Goal: Use online tool/utility: Use online tool/utility

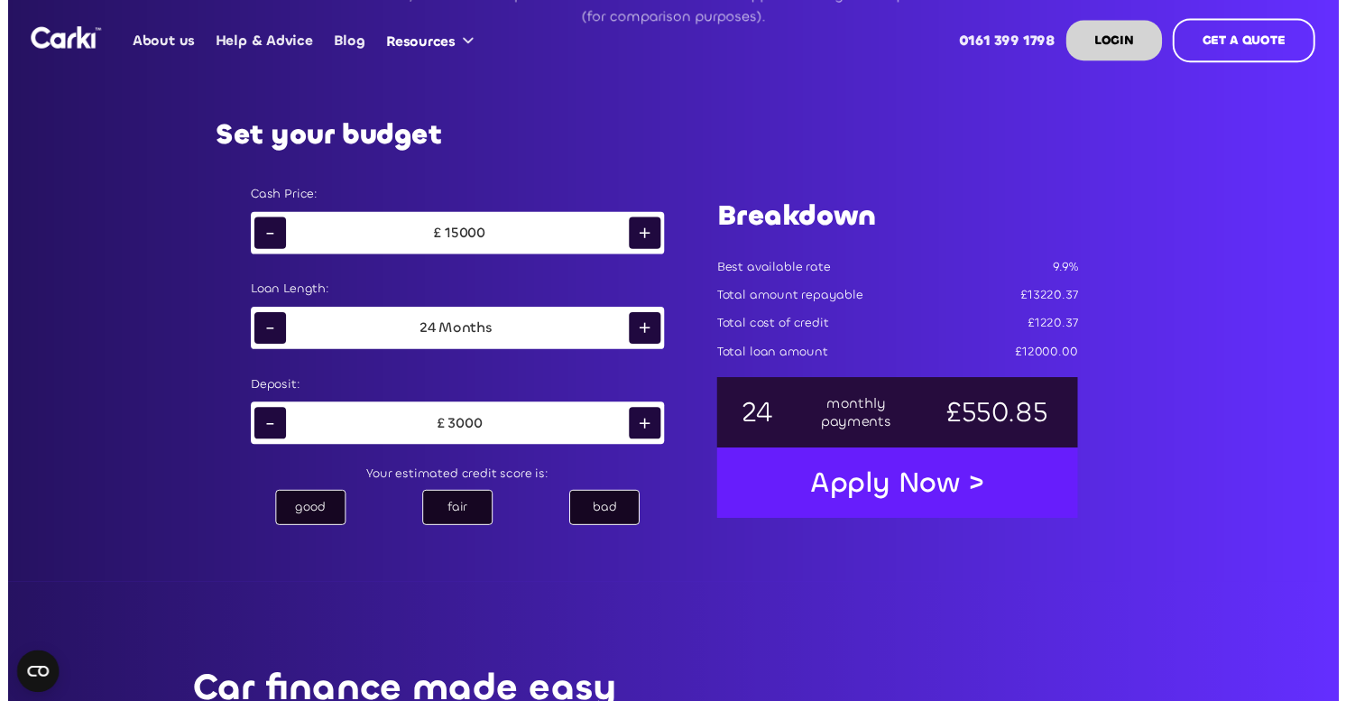
scroll to position [997, 0]
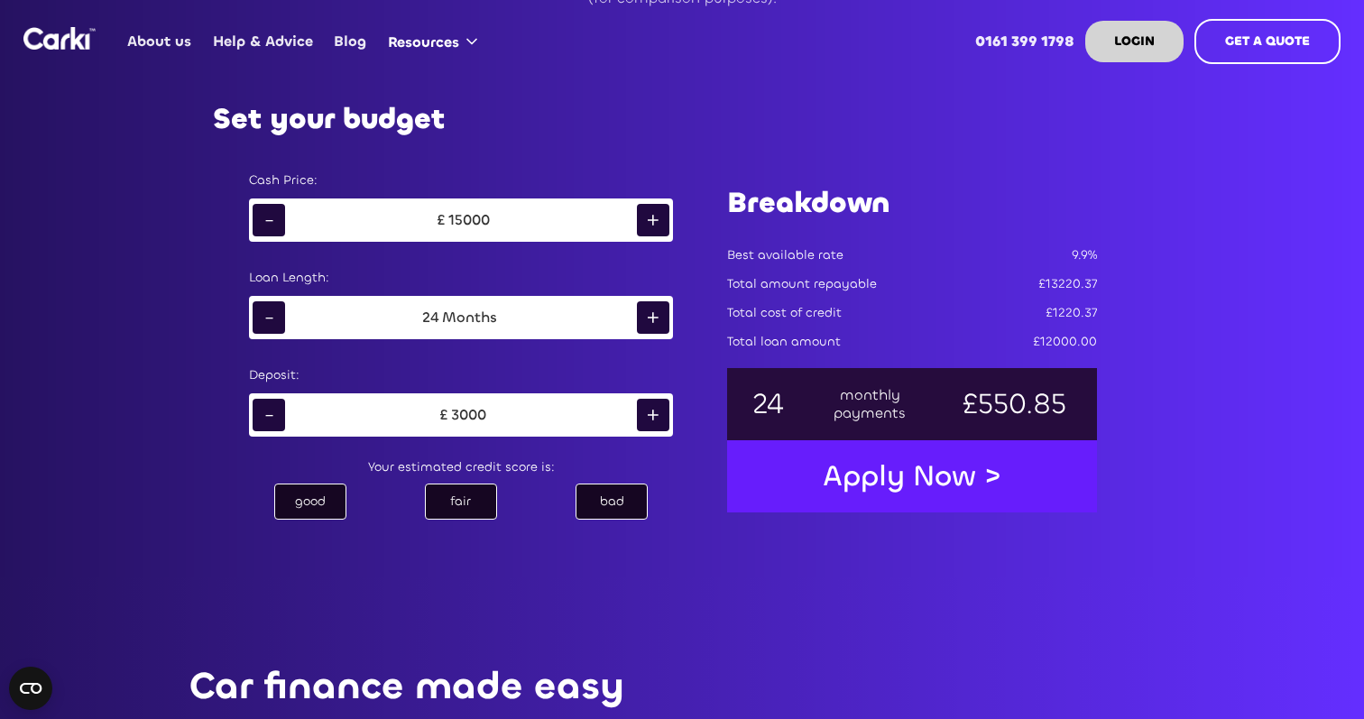
click at [275, 219] on div "-" at bounding box center [269, 220] width 32 height 32
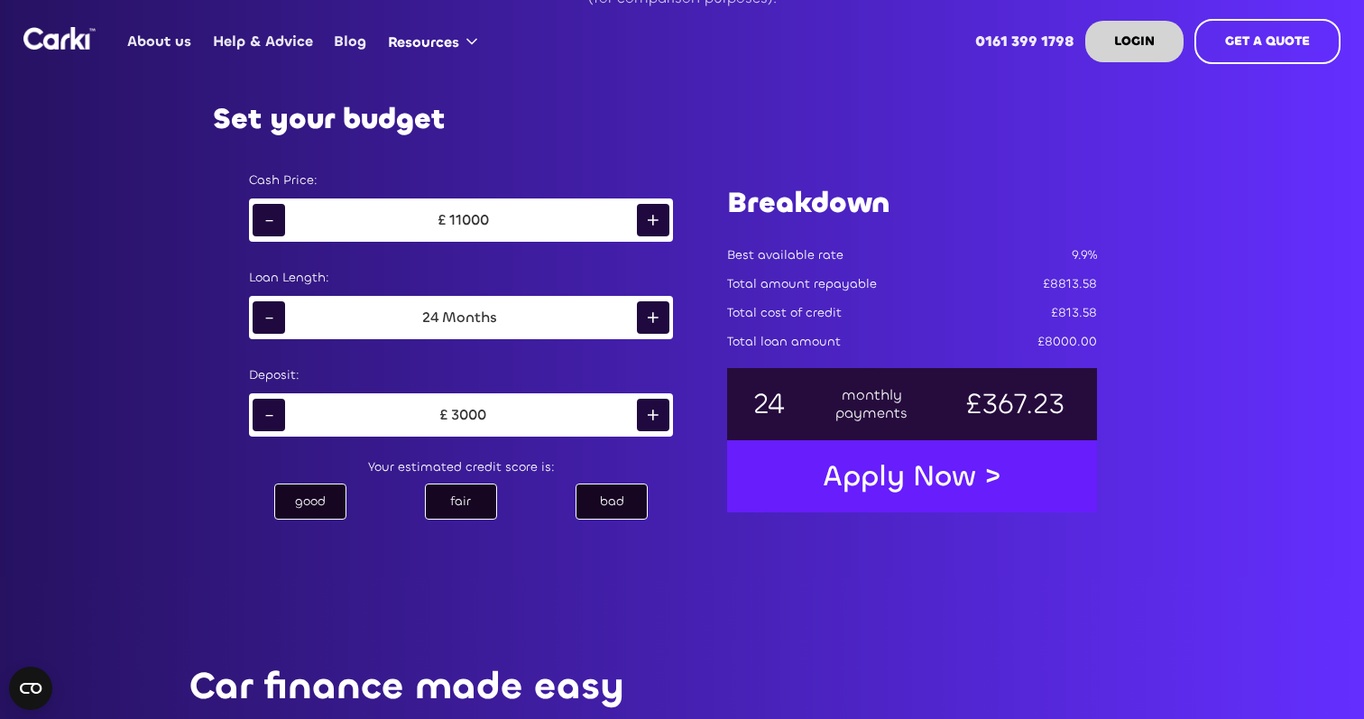
click at [275, 219] on div "-" at bounding box center [269, 220] width 32 height 32
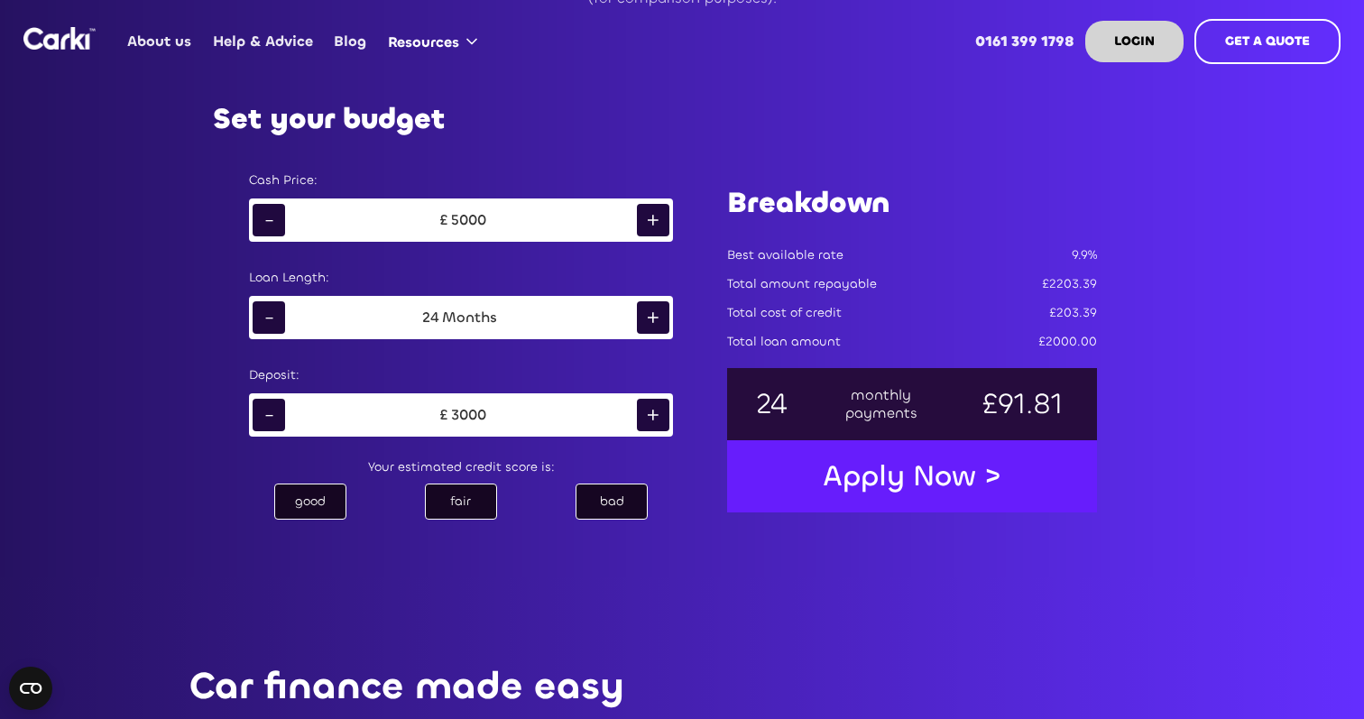
click at [275, 219] on div "-" at bounding box center [269, 220] width 32 height 32
click at [464, 219] on div "3000" at bounding box center [468, 220] width 35 height 18
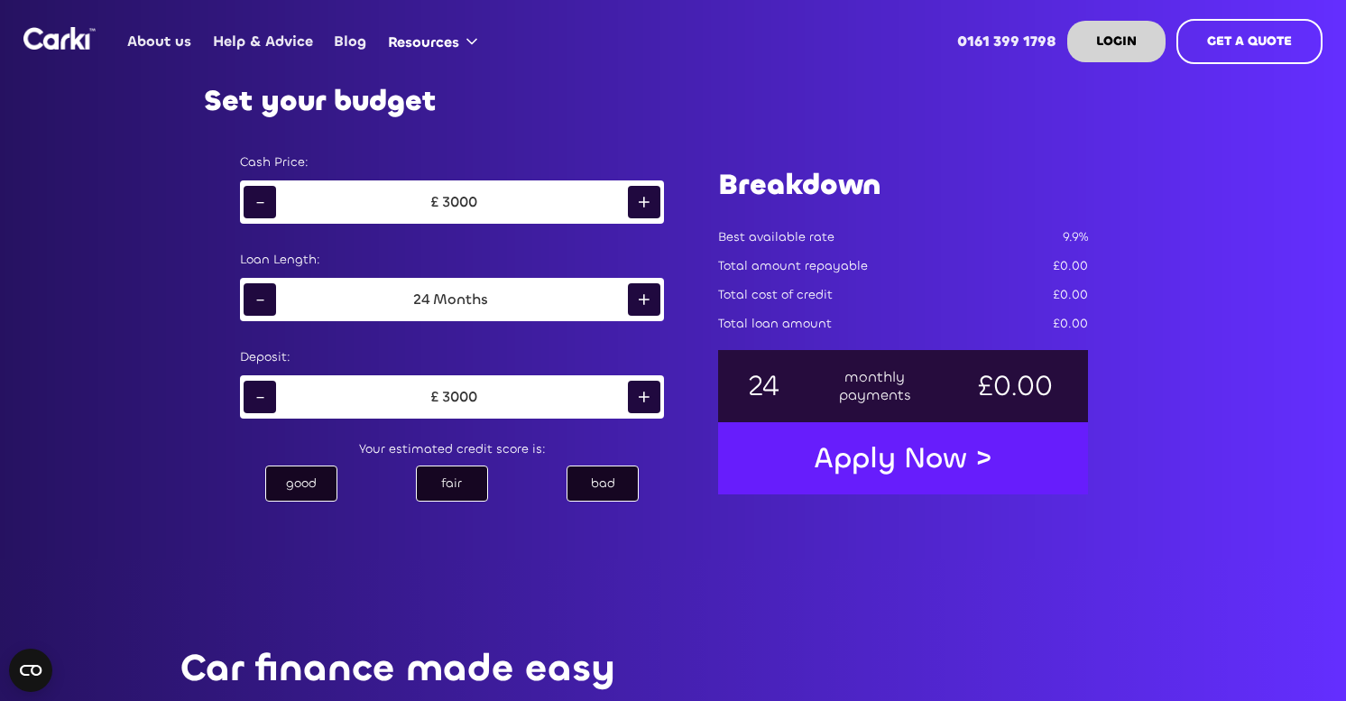
click at [485, 200] on div "£ 3000" at bounding box center [452, 202] width 352 height 27
click at [463, 200] on div "3000" at bounding box center [459, 202] width 35 height 18
click at [646, 206] on div "+" at bounding box center [644, 202] width 32 height 32
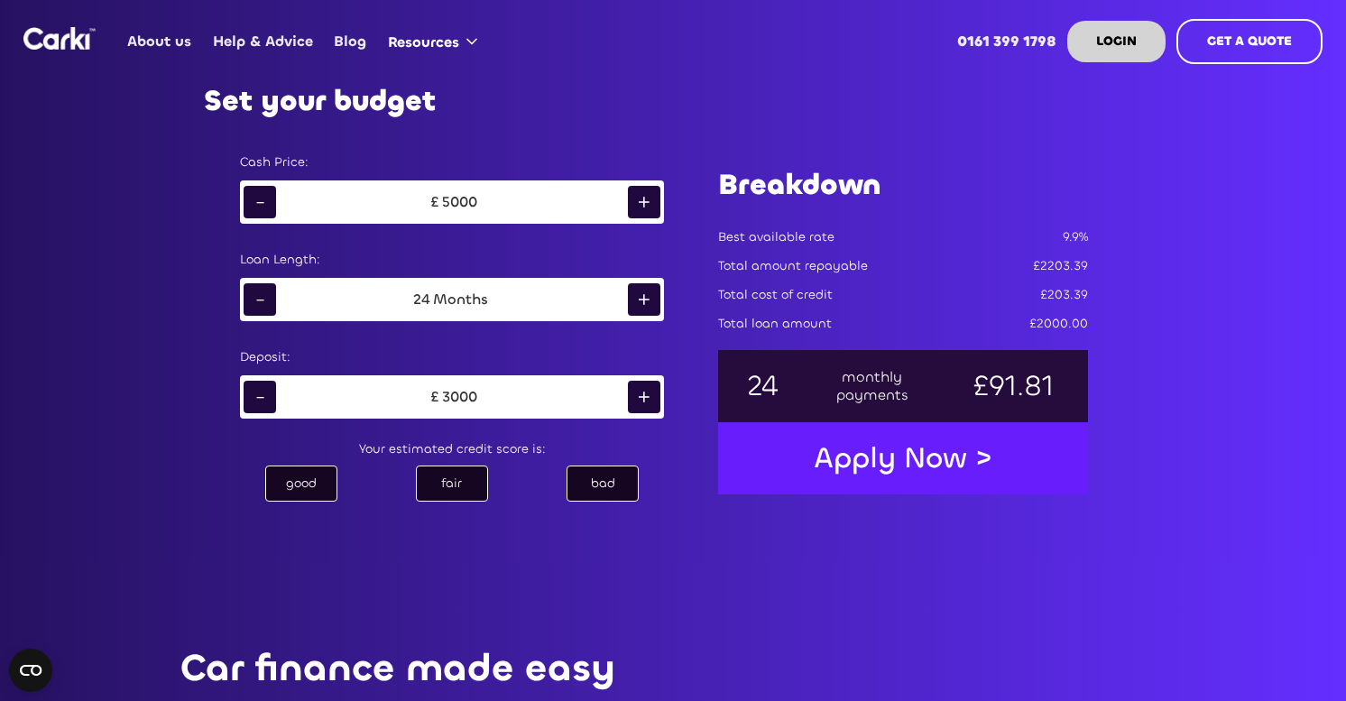
click at [646, 206] on div "+" at bounding box center [644, 202] width 32 height 32
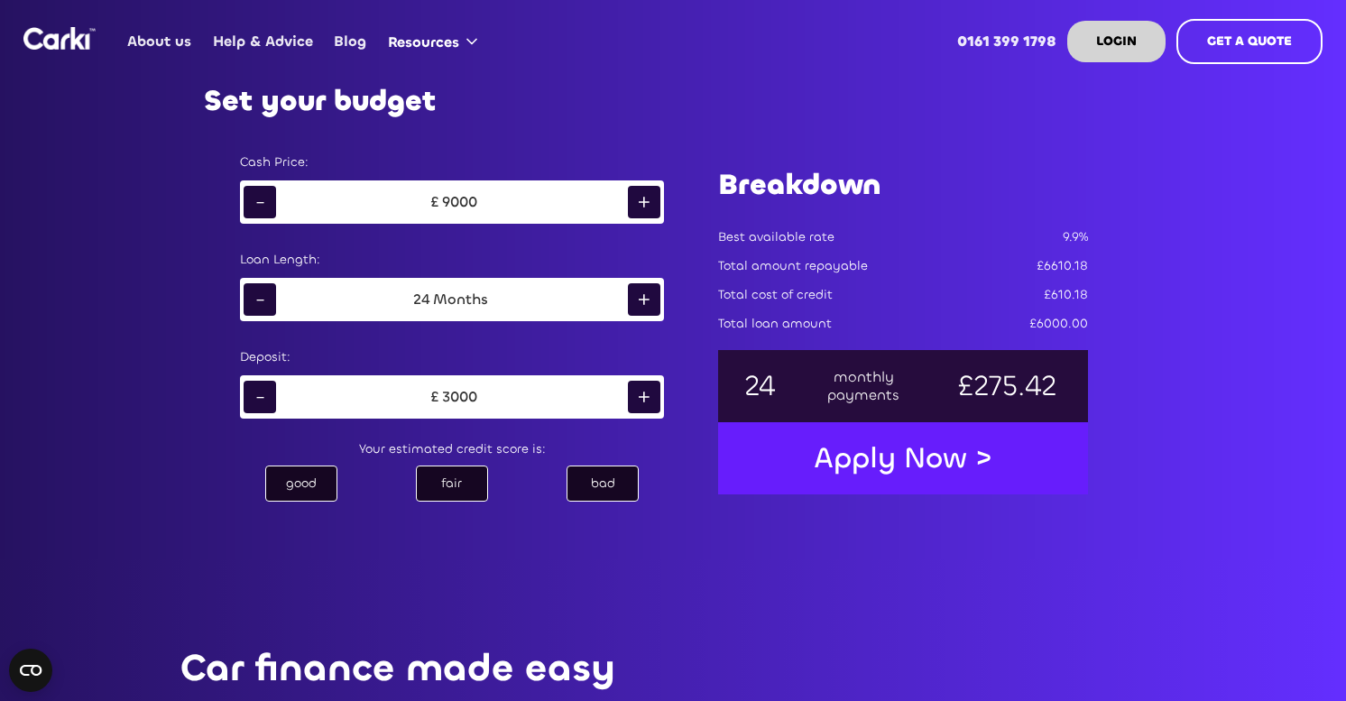
click at [646, 206] on div "+" at bounding box center [644, 202] width 32 height 32
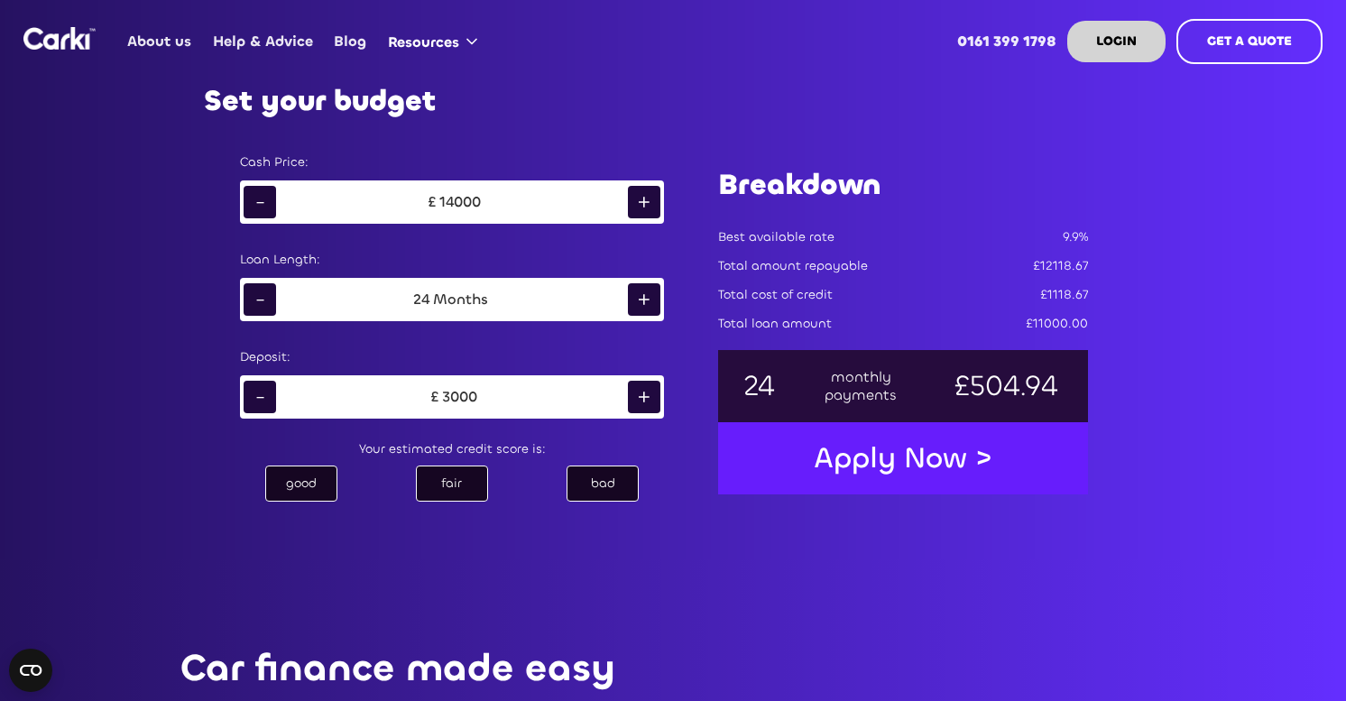
click at [646, 206] on div "+" at bounding box center [644, 202] width 32 height 32
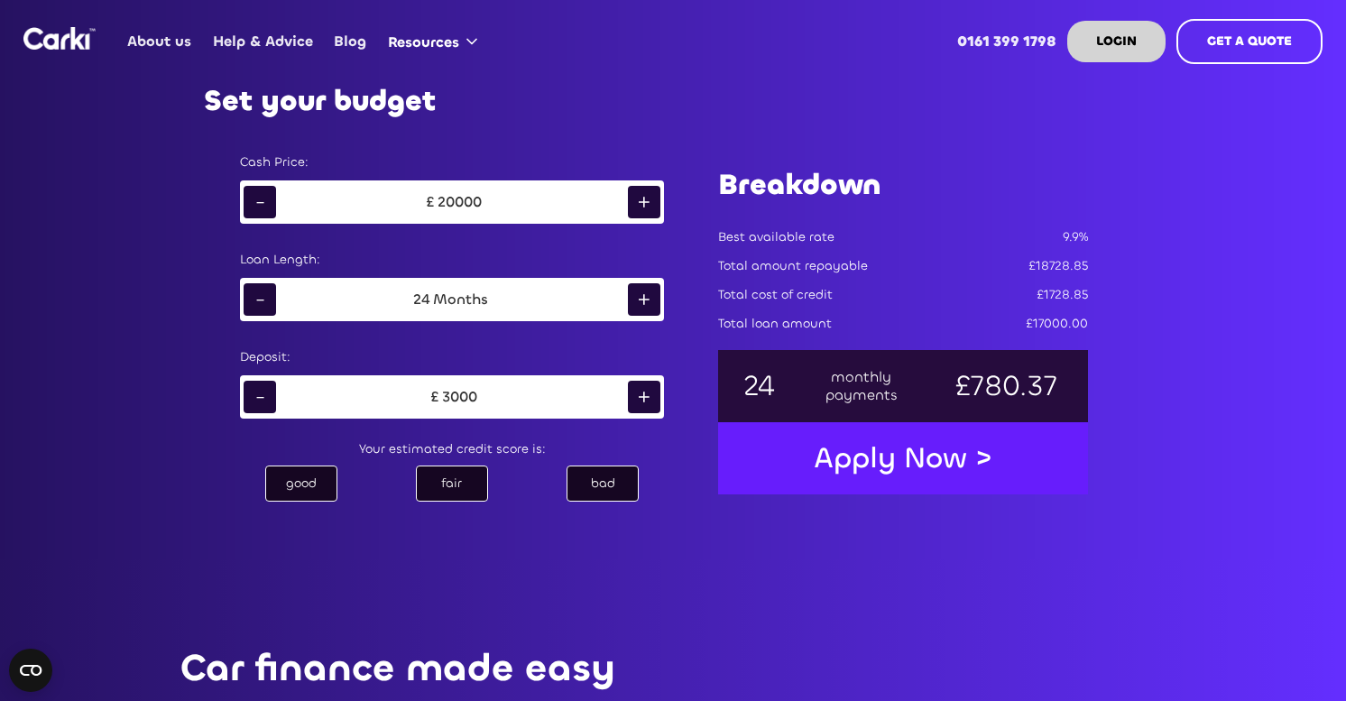
click at [646, 206] on div "+" at bounding box center [644, 202] width 32 height 32
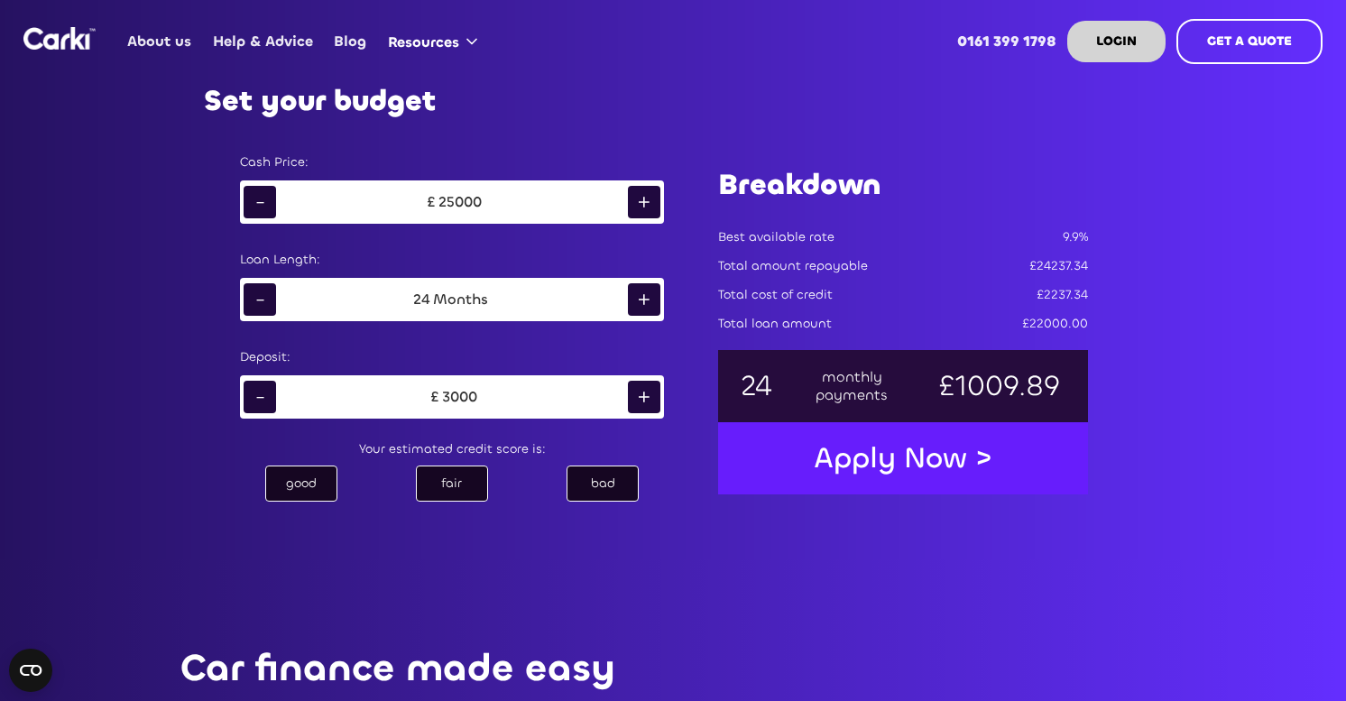
click at [646, 206] on div "+" at bounding box center [644, 202] width 32 height 32
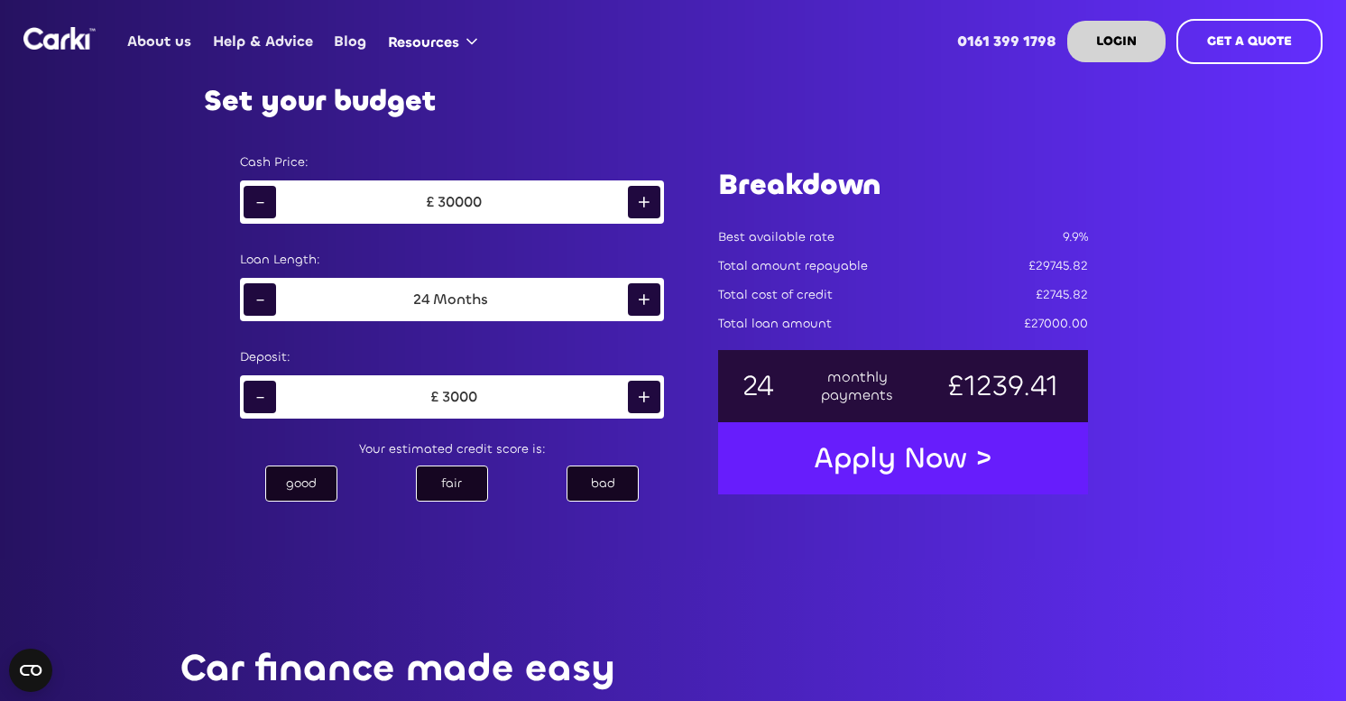
click at [646, 206] on div "+" at bounding box center [644, 202] width 32 height 32
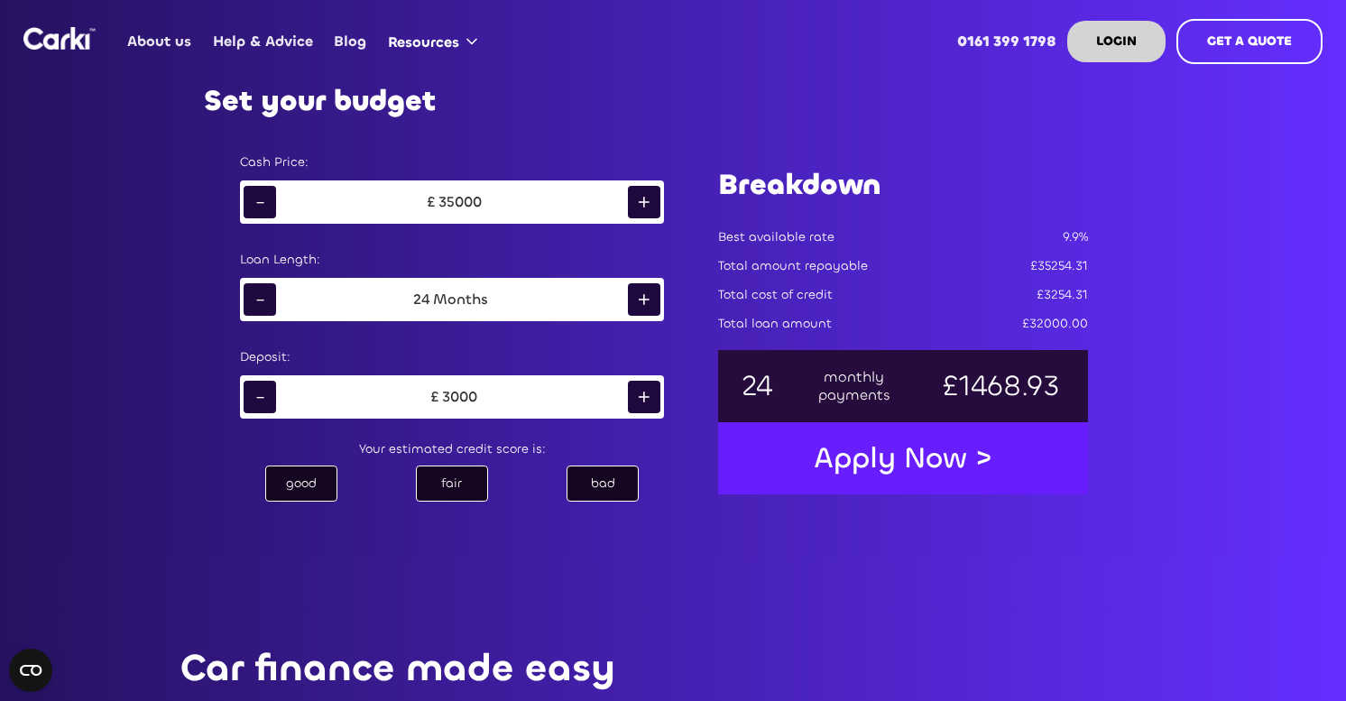
click at [646, 206] on div "+" at bounding box center [644, 202] width 32 height 32
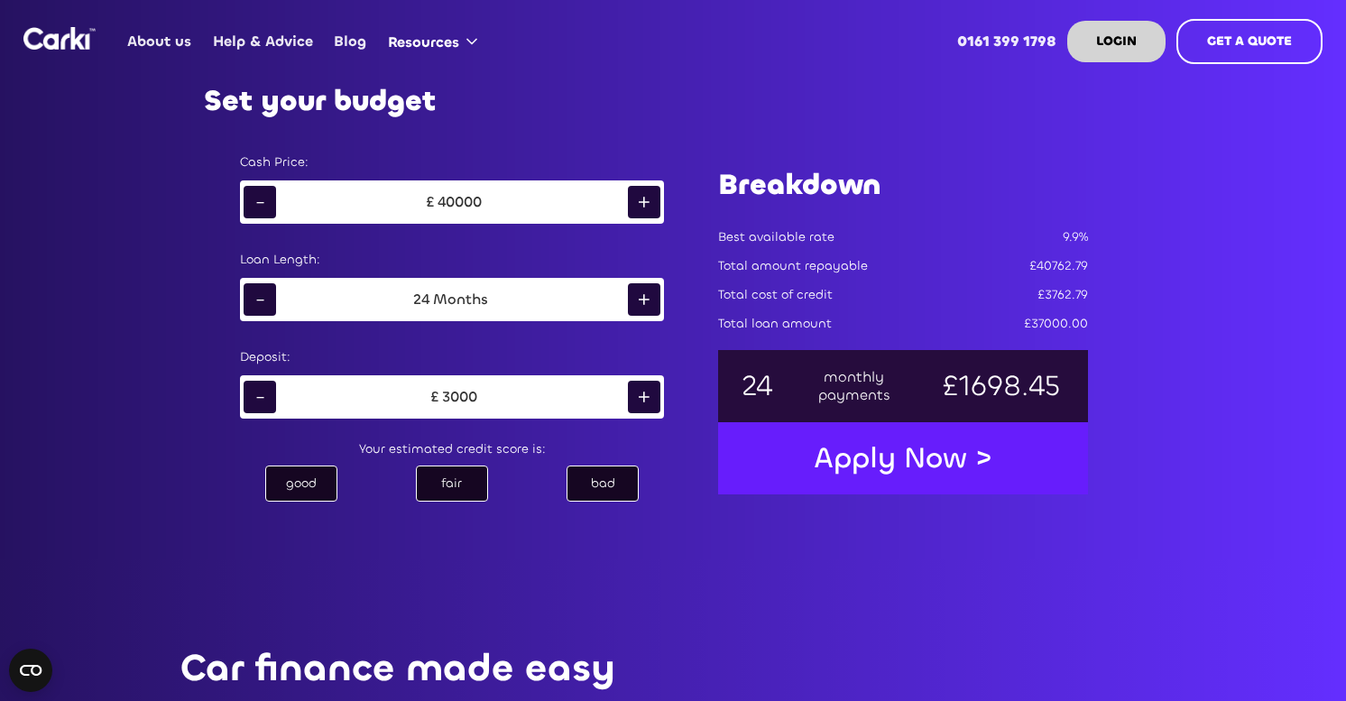
click at [646, 206] on div "+" at bounding box center [644, 202] width 32 height 32
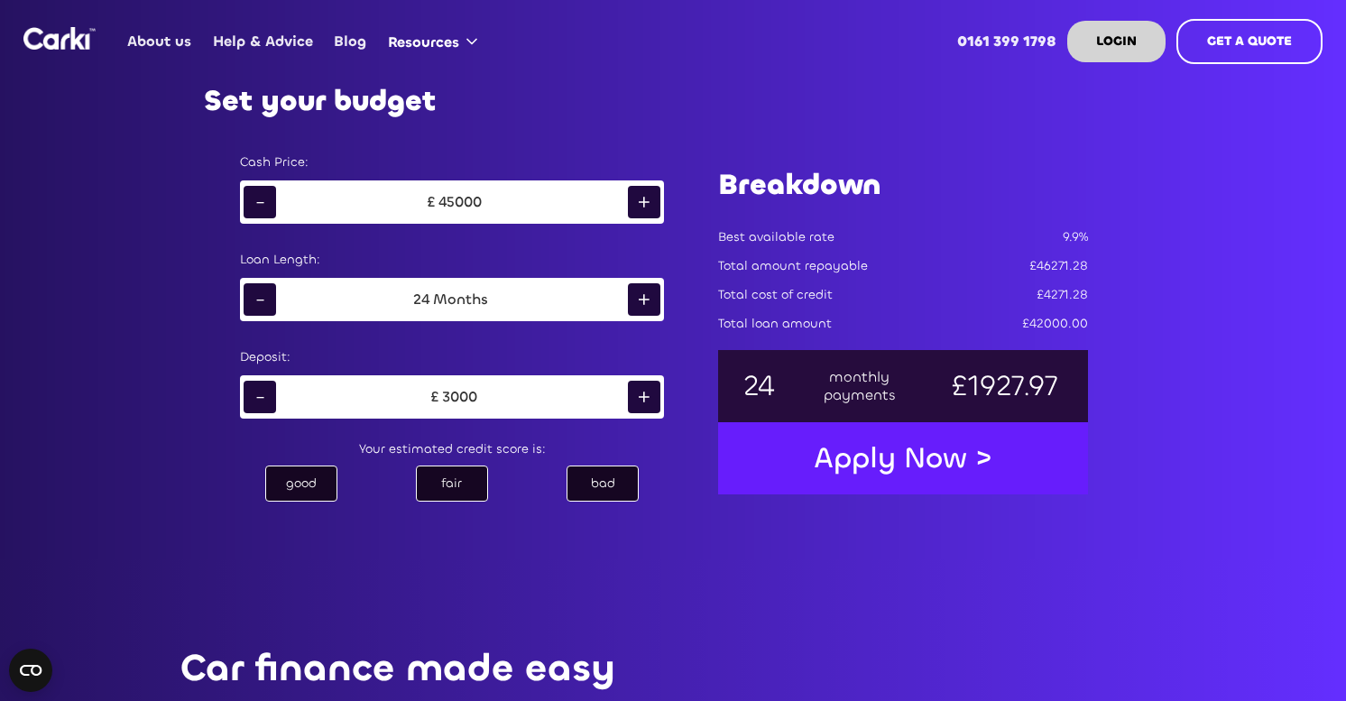
click at [646, 206] on div "+" at bounding box center [644, 202] width 32 height 32
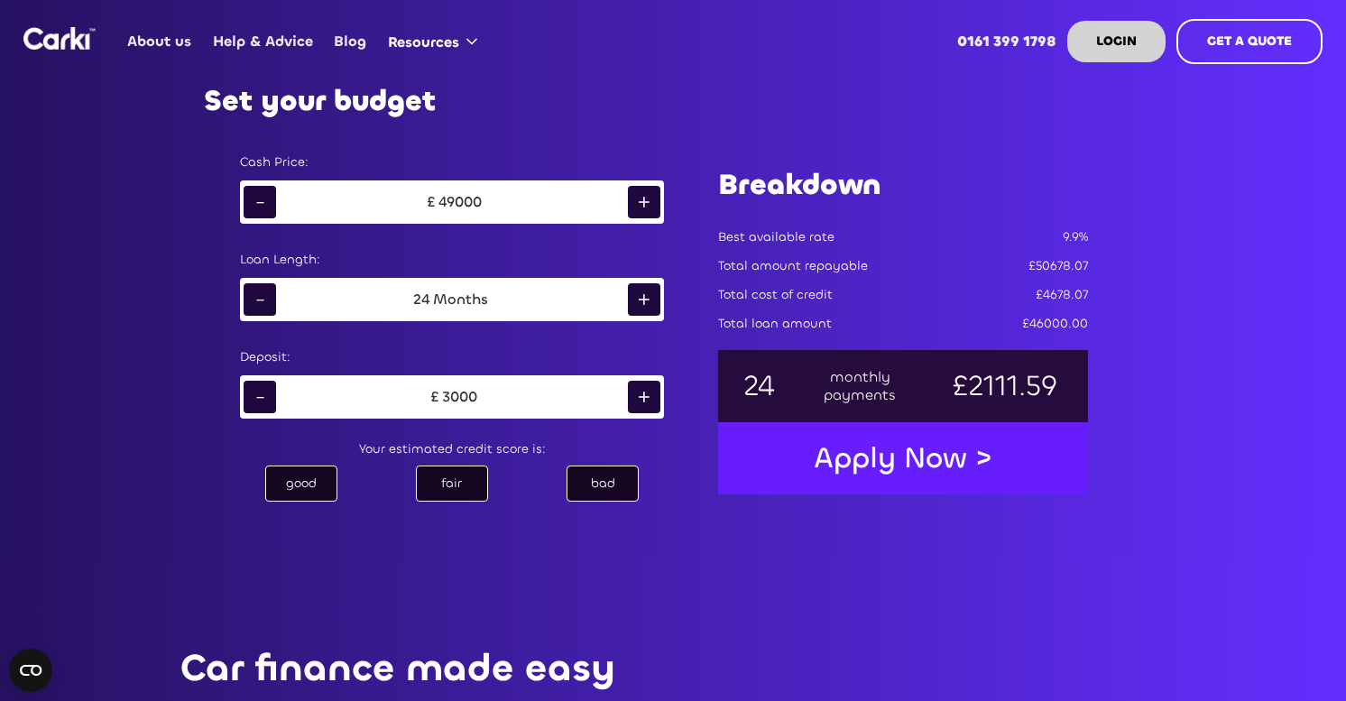
click at [646, 206] on div "+" at bounding box center [644, 202] width 32 height 32
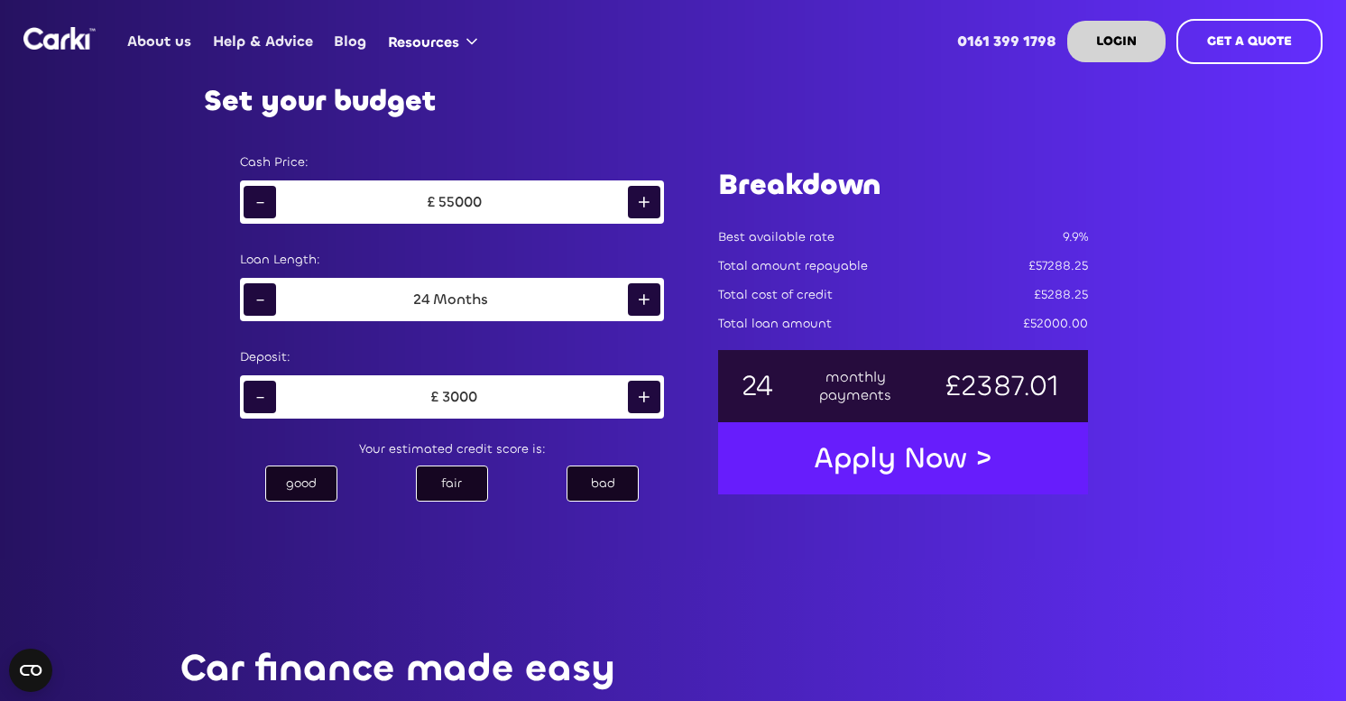
click at [646, 206] on div "+" at bounding box center [644, 202] width 32 height 32
click at [470, 213] on div "£ 57000" at bounding box center [452, 202] width 352 height 27
click at [487, 203] on div "£ 57000" at bounding box center [452, 202] width 352 height 27
click at [467, 196] on div "57000" at bounding box center [460, 202] width 42 height 18
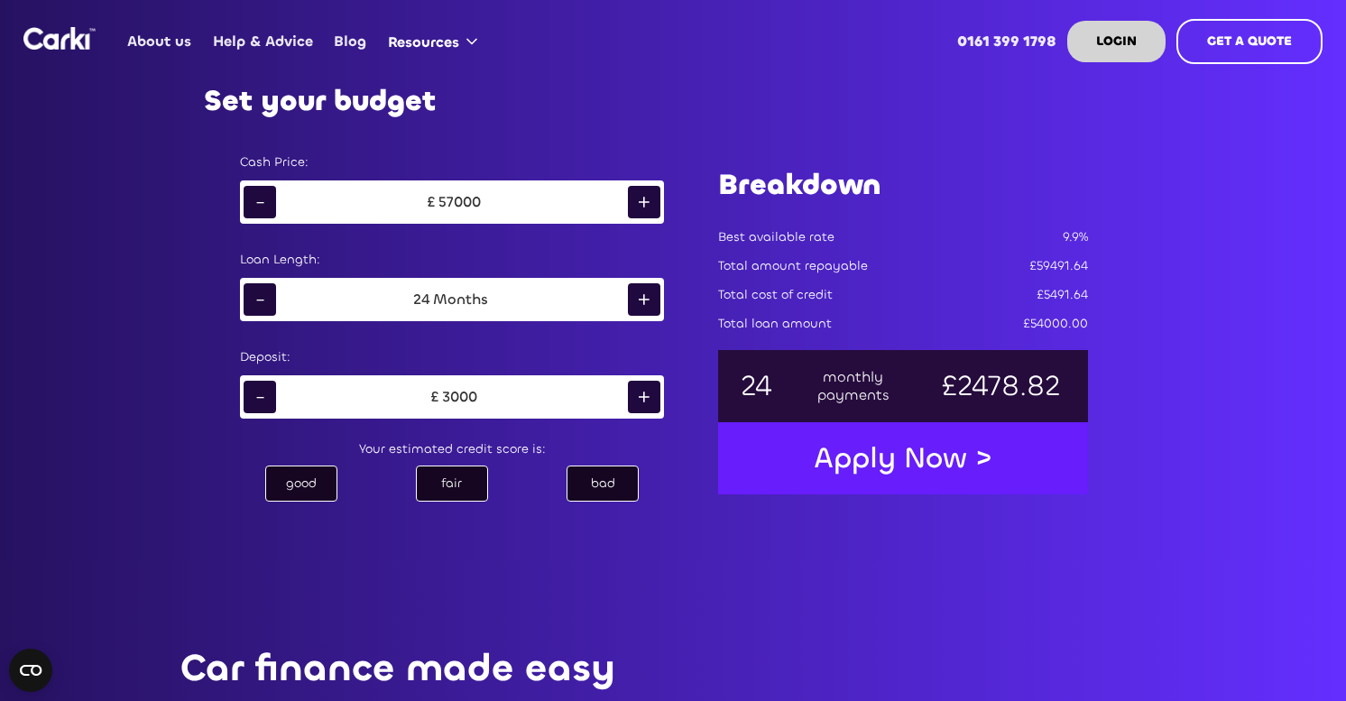
click at [651, 201] on div "+" at bounding box center [644, 202] width 32 height 32
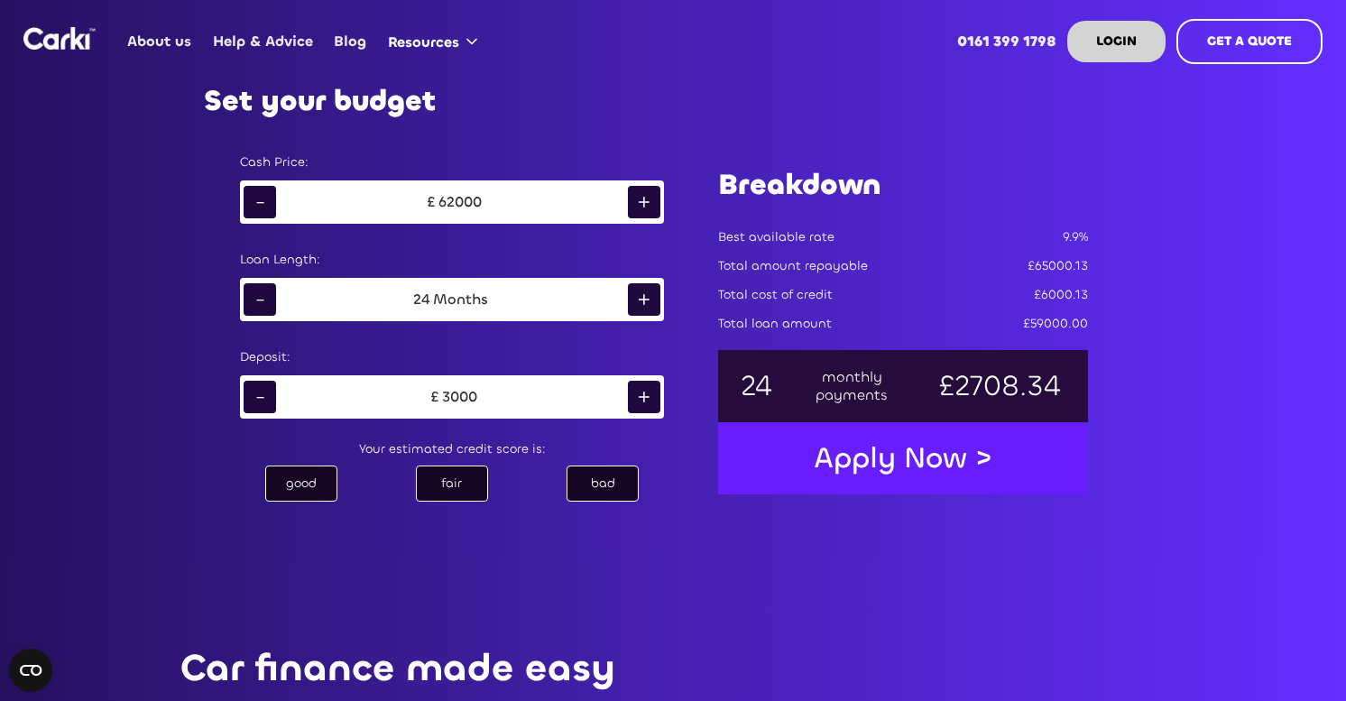
click at [651, 201] on div "+" at bounding box center [644, 202] width 32 height 32
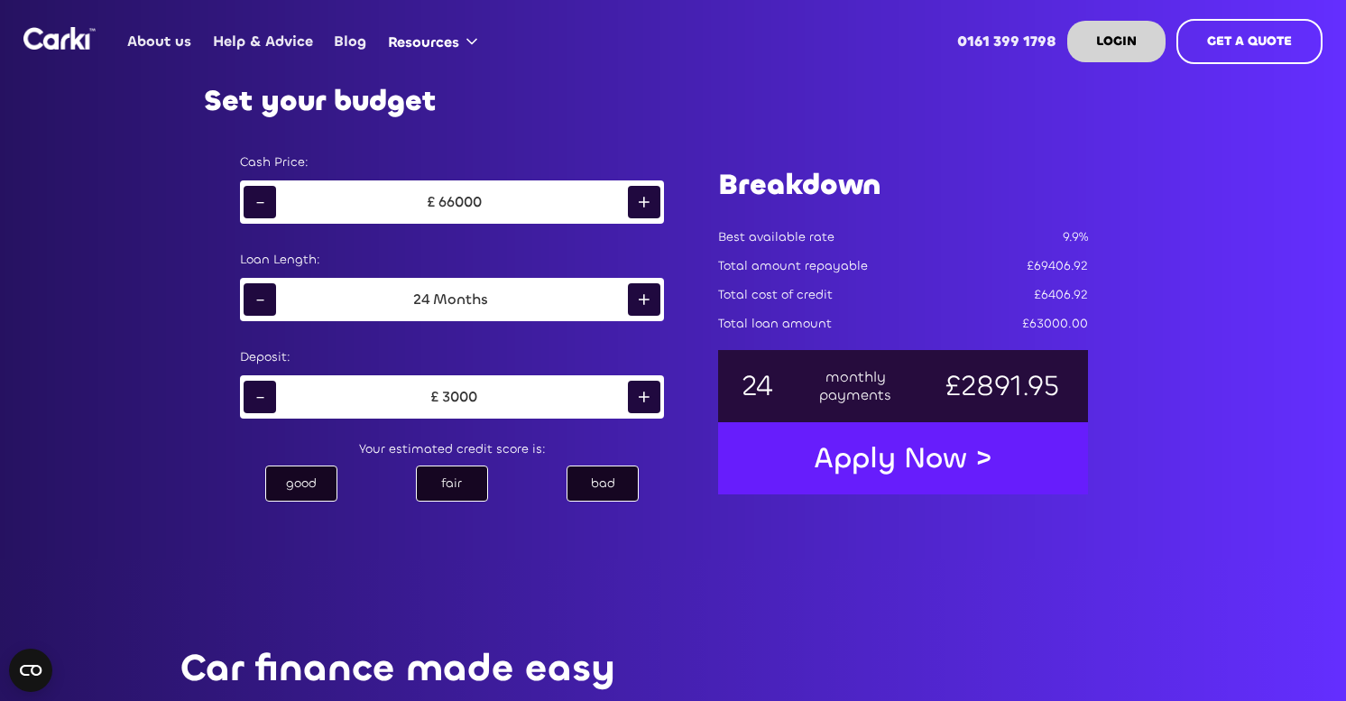
click at [651, 201] on div "+" at bounding box center [644, 202] width 32 height 32
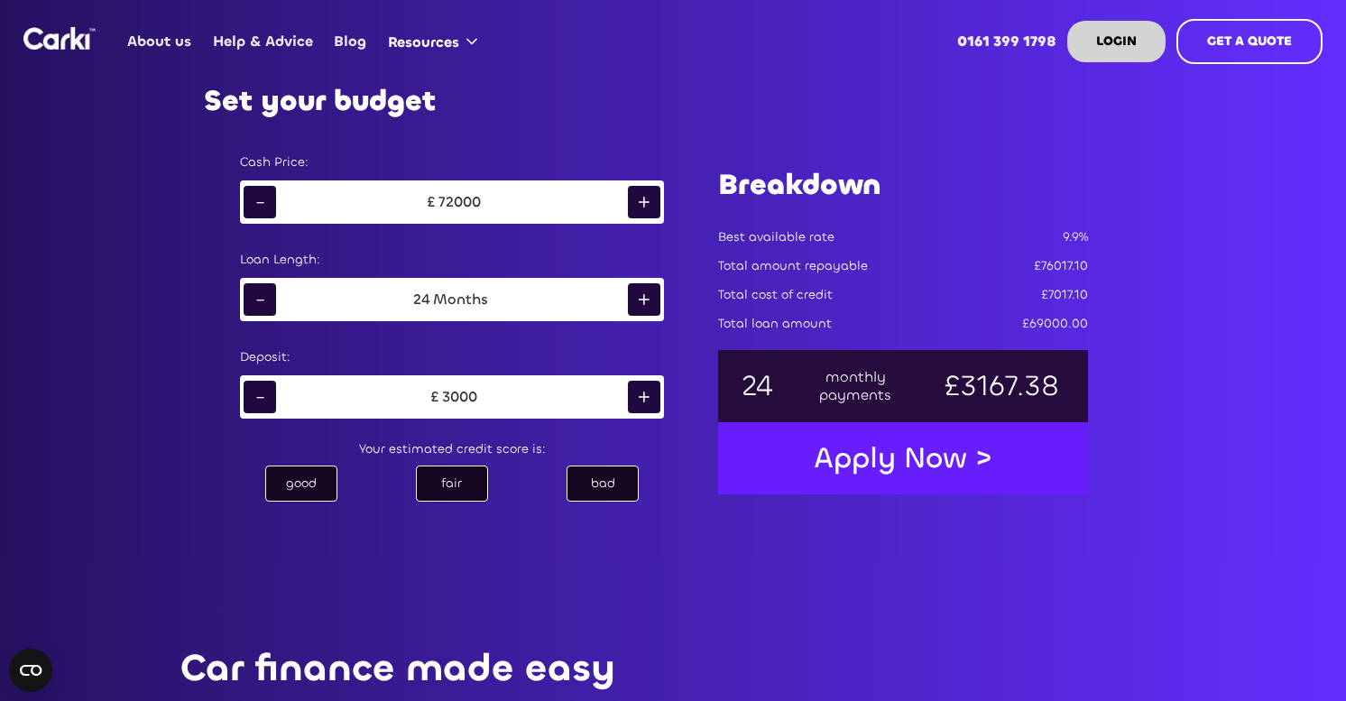
click at [651, 201] on div "+" at bounding box center [644, 202] width 32 height 32
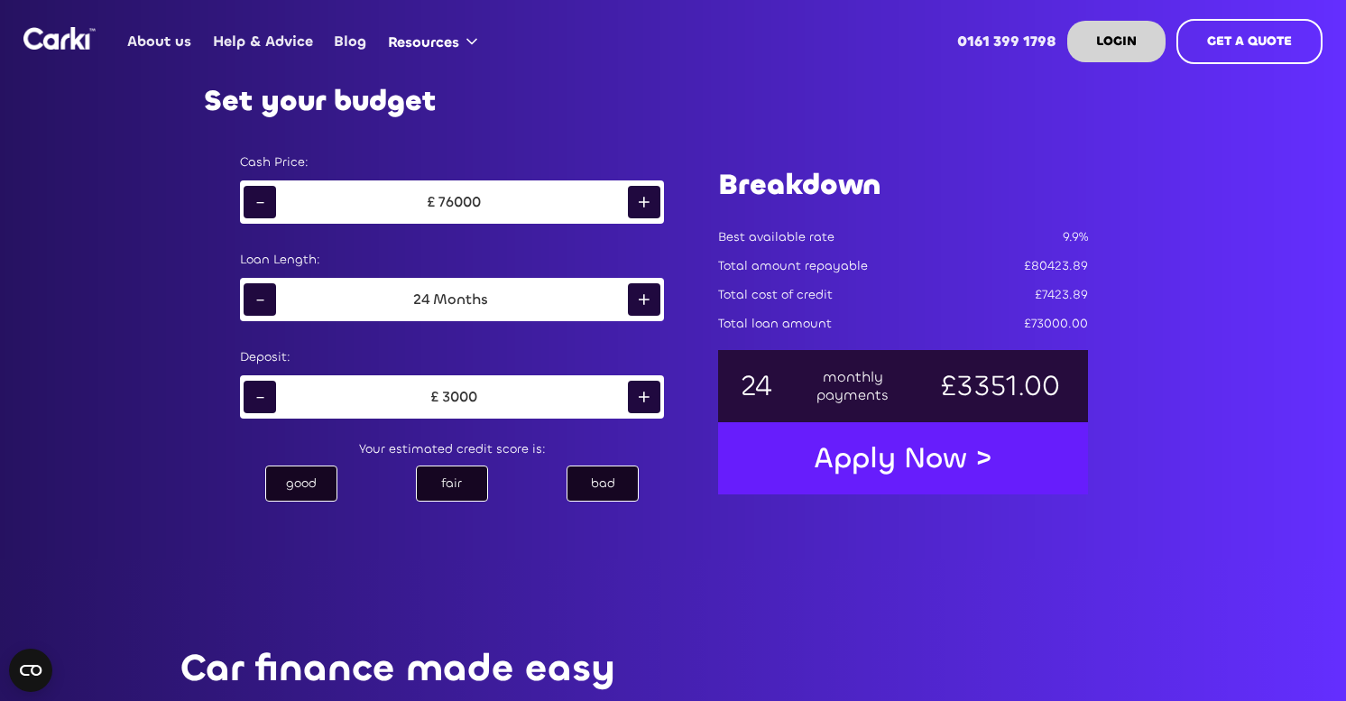
click at [651, 201] on div "+" at bounding box center [644, 202] width 32 height 32
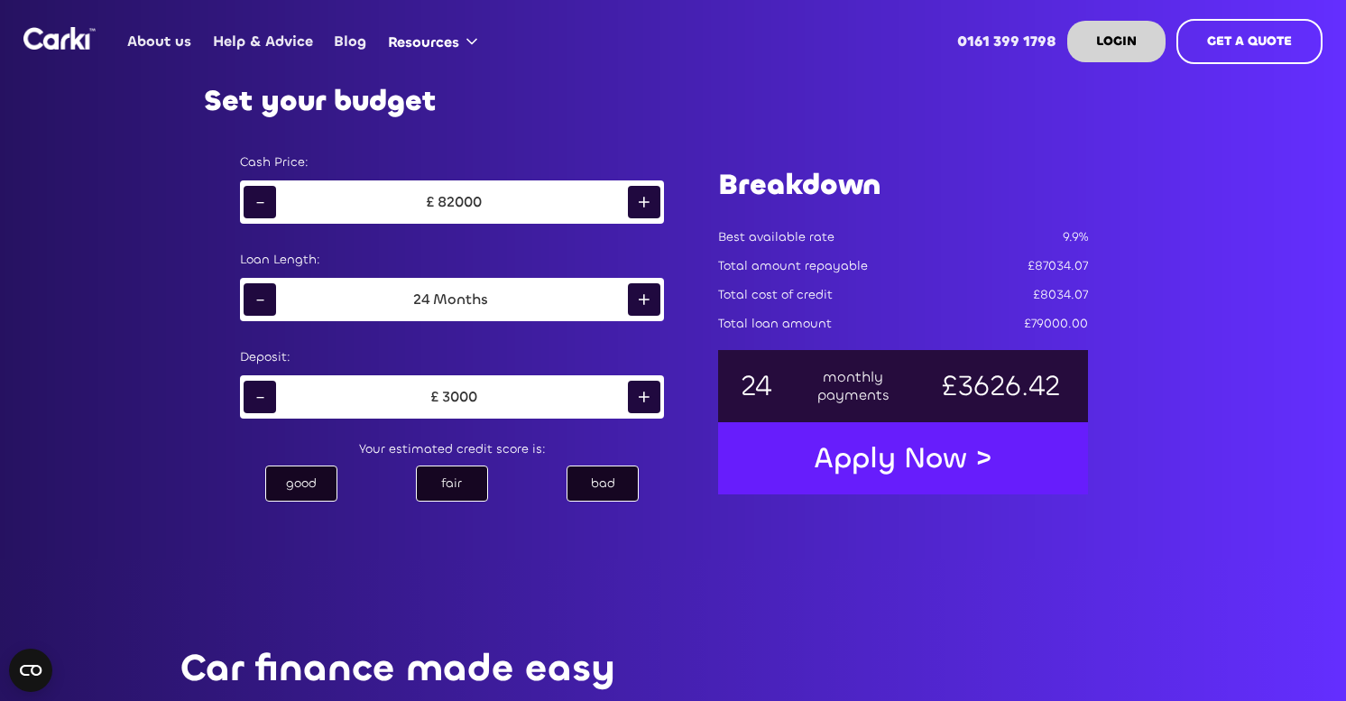
click at [651, 201] on div "+" at bounding box center [644, 202] width 32 height 32
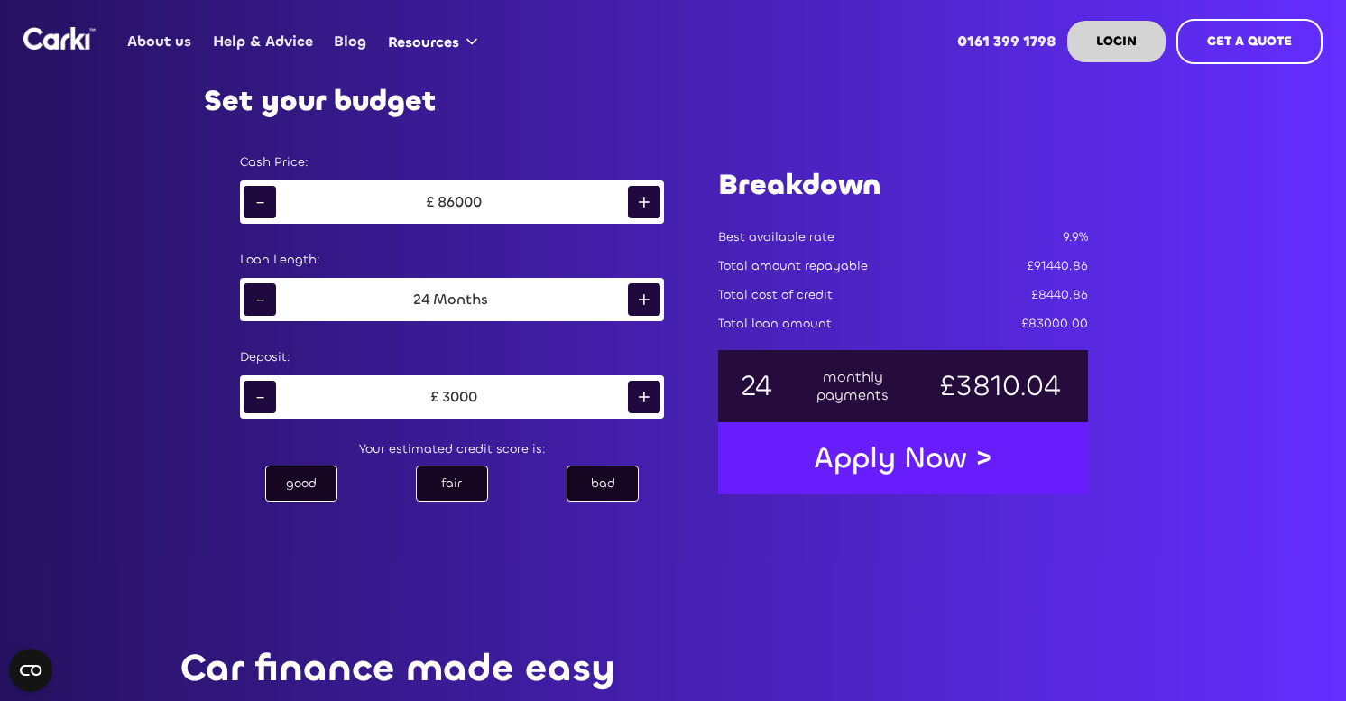
click at [651, 201] on div "+" at bounding box center [644, 202] width 32 height 32
click at [643, 203] on div "+" at bounding box center [644, 202] width 32 height 32
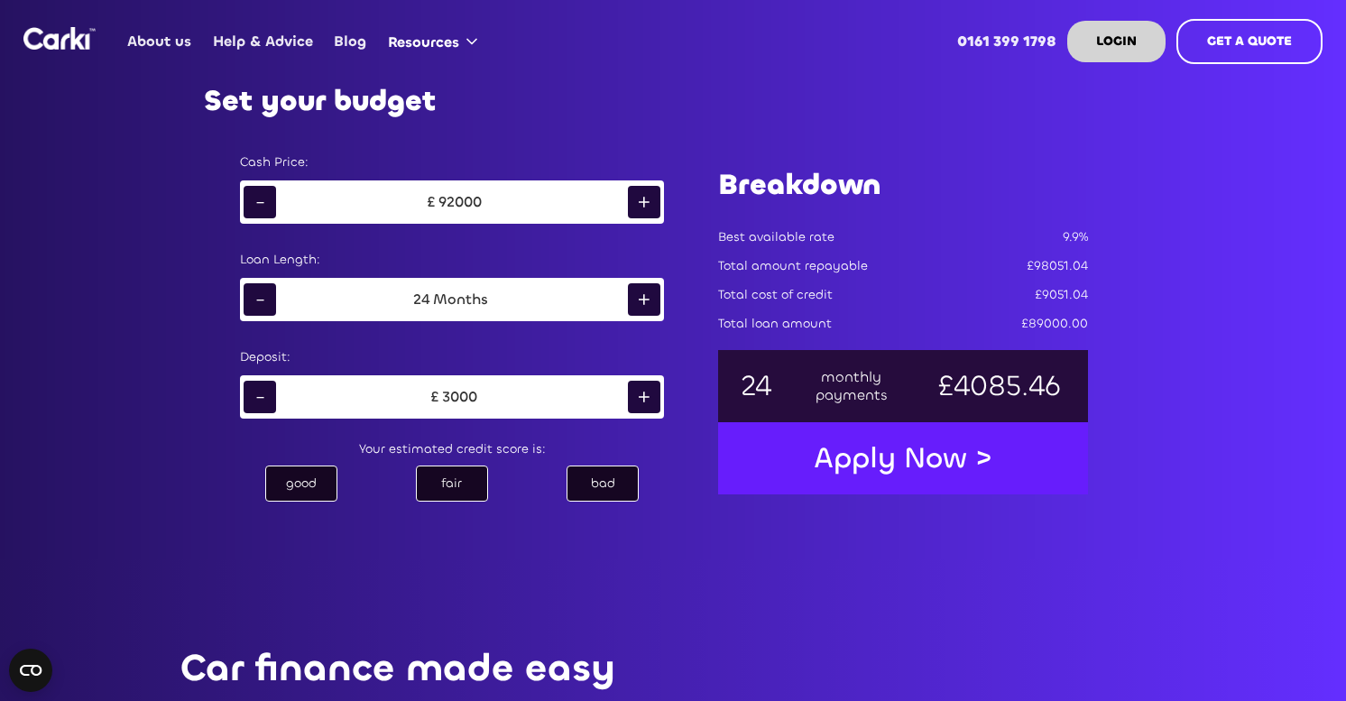
click at [643, 203] on div "+" at bounding box center [644, 202] width 32 height 32
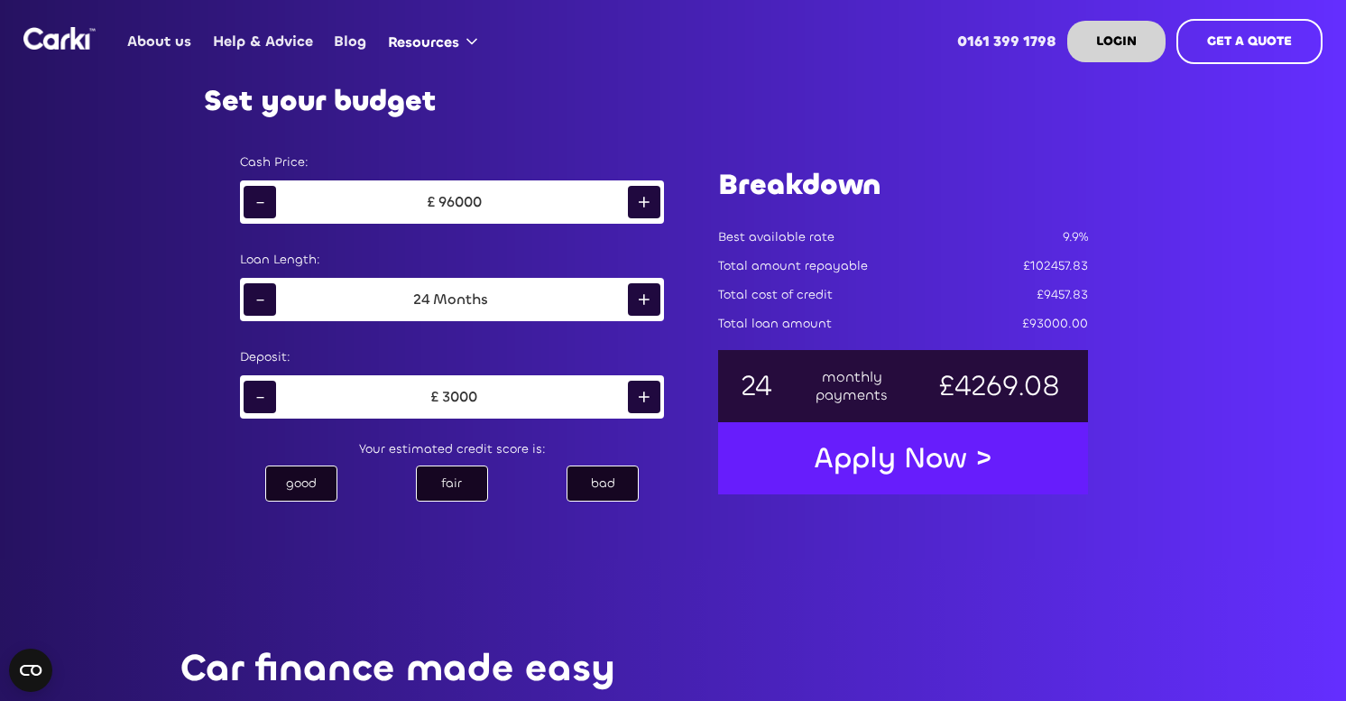
click at [643, 203] on div "+" at bounding box center [644, 202] width 32 height 32
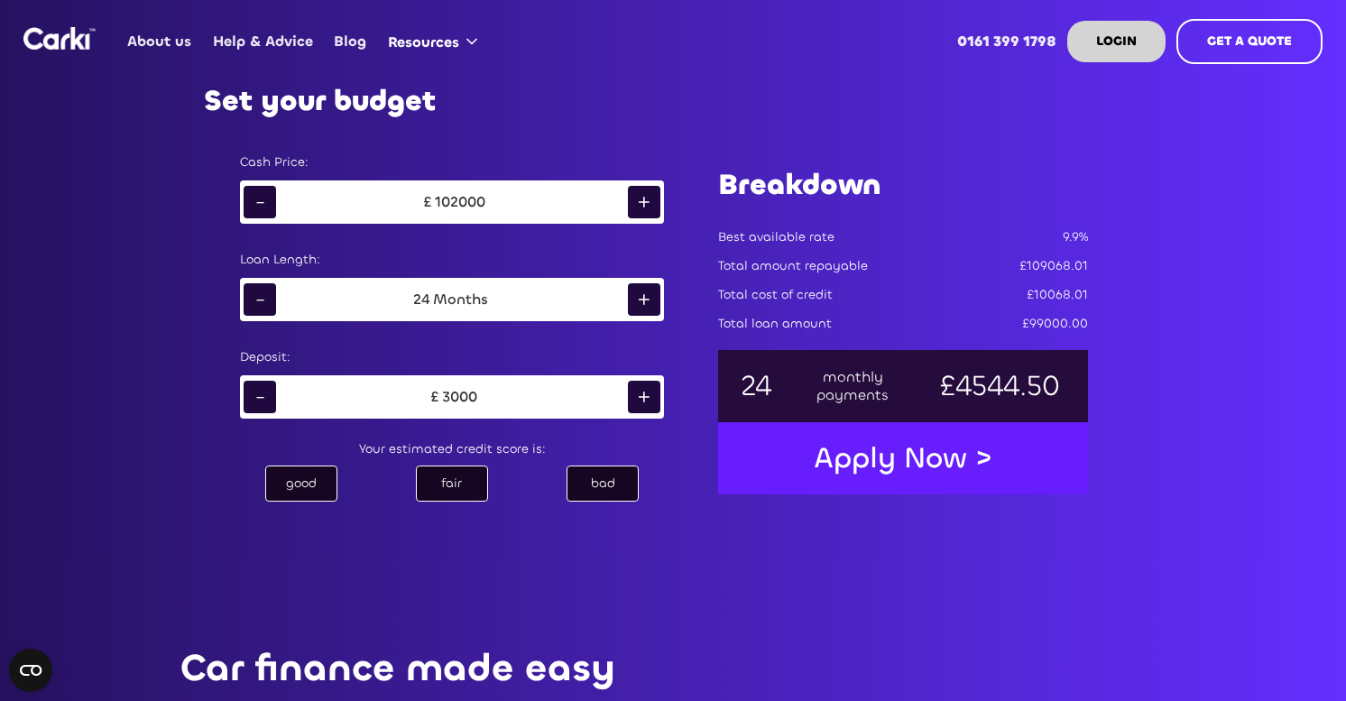
click at [643, 203] on div "+" at bounding box center [644, 202] width 32 height 32
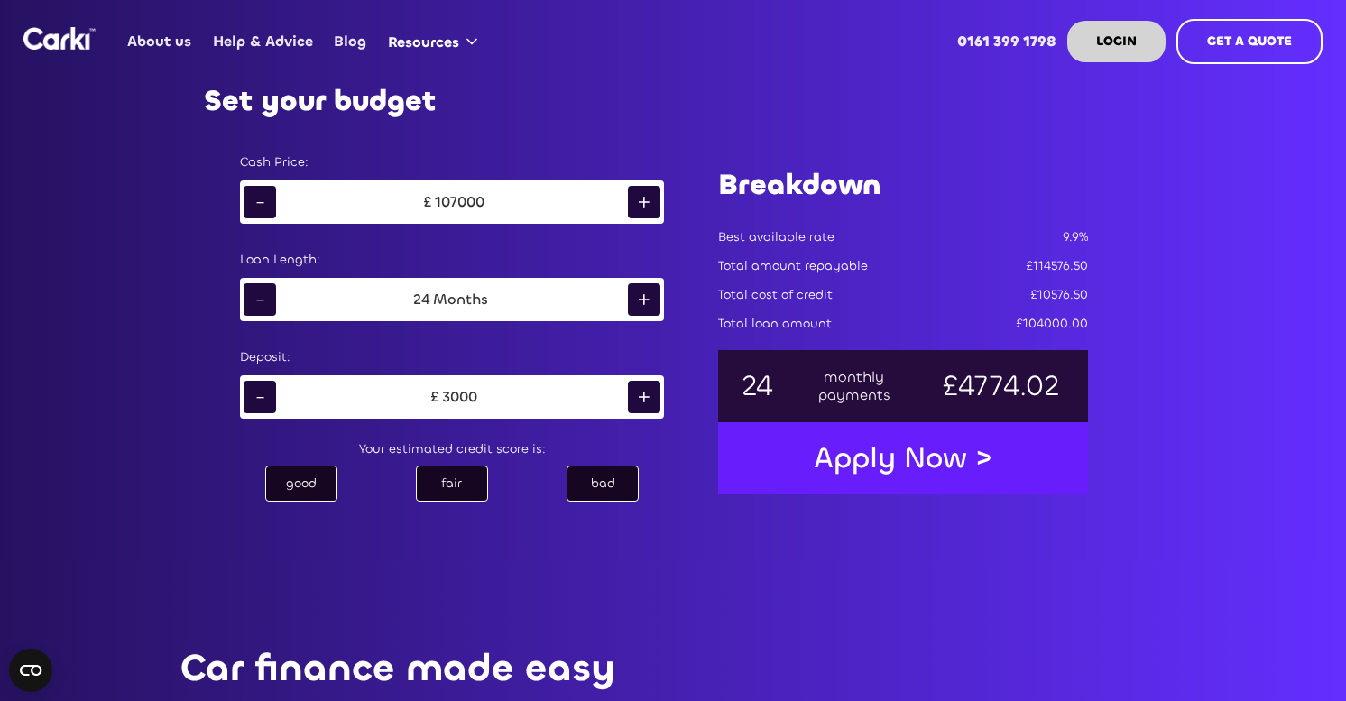
click at [643, 203] on div "+" at bounding box center [644, 202] width 32 height 32
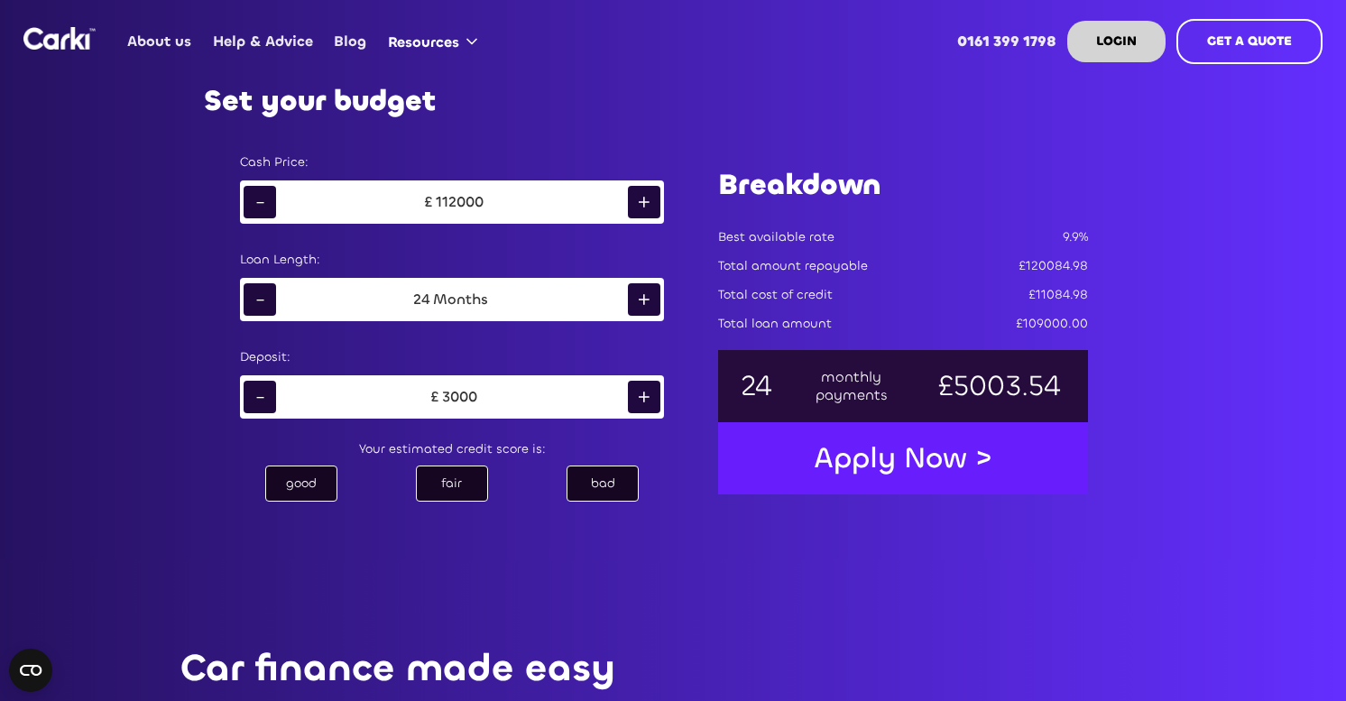
click at [643, 203] on div "+" at bounding box center [644, 202] width 32 height 32
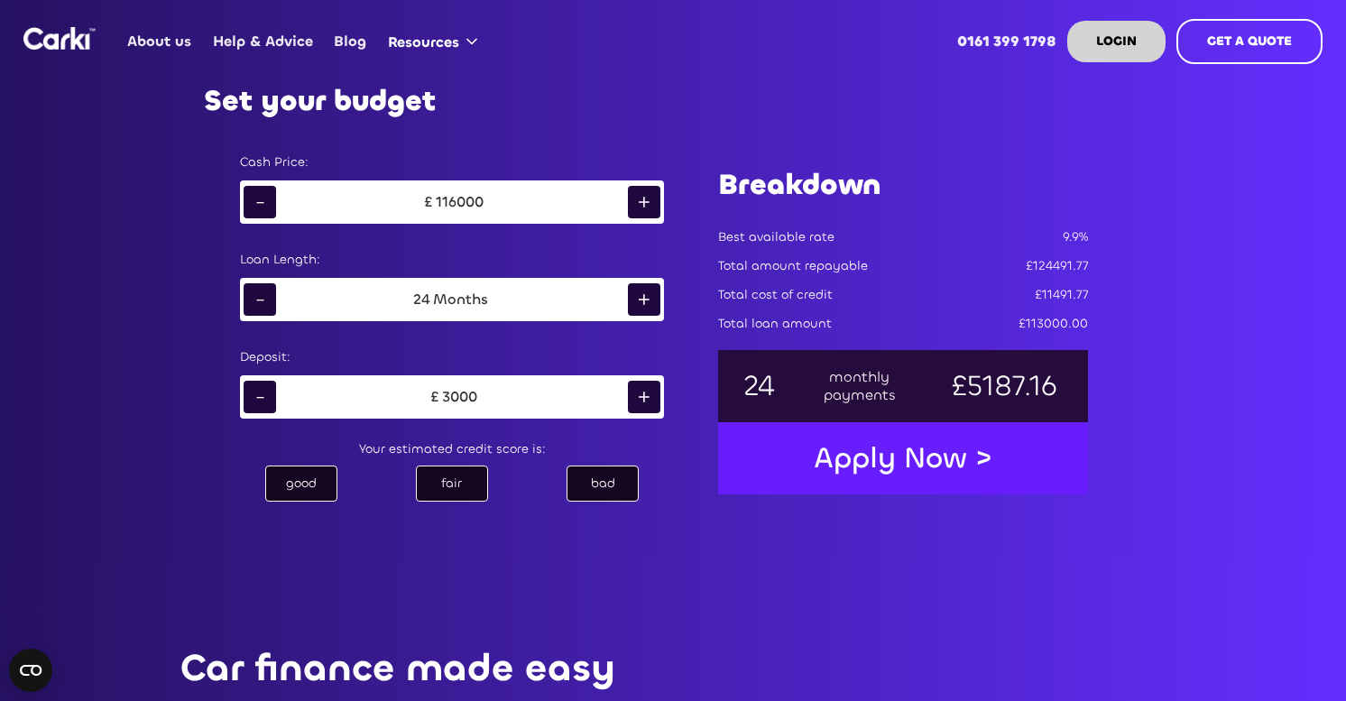
click at [643, 203] on div "+" at bounding box center [644, 202] width 32 height 32
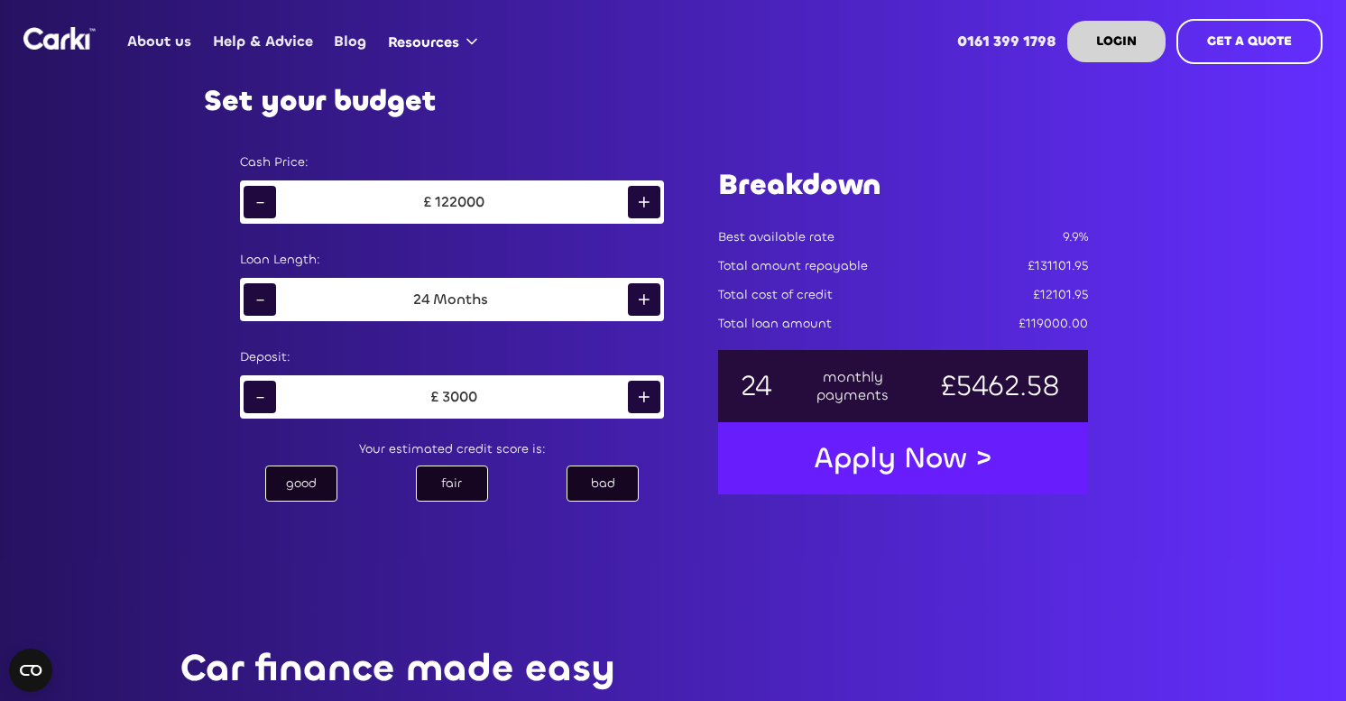
click at [643, 203] on div "+" at bounding box center [644, 202] width 32 height 32
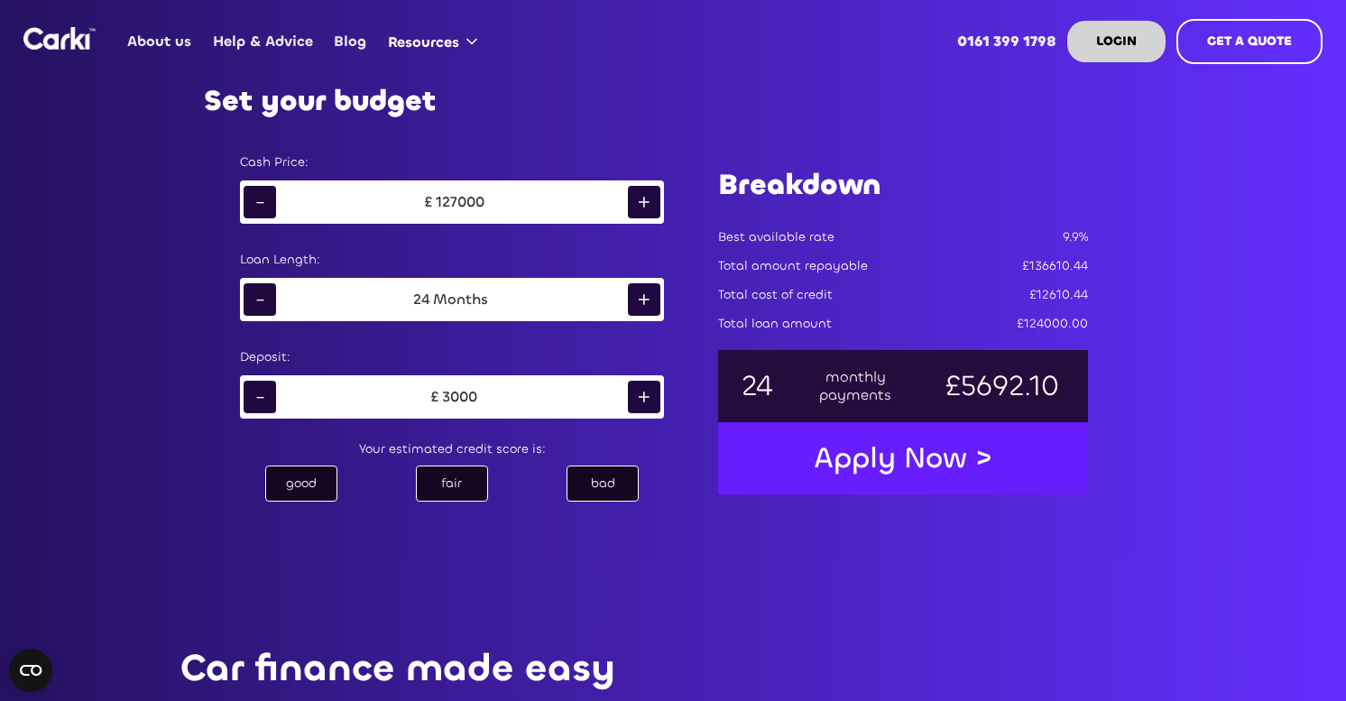
click at [643, 203] on div "+" at bounding box center [644, 202] width 32 height 32
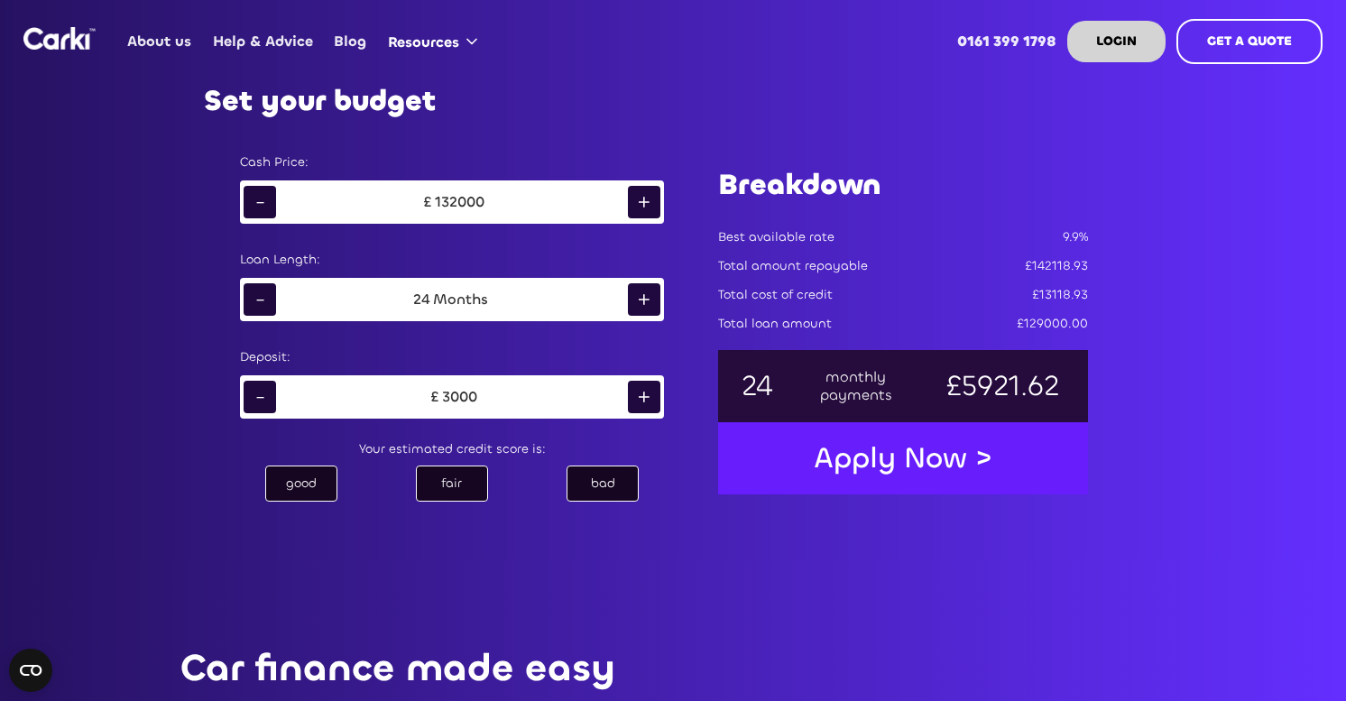
click at [643, 203] on div "+" at bounding box center [644, 202] width 32 height 32
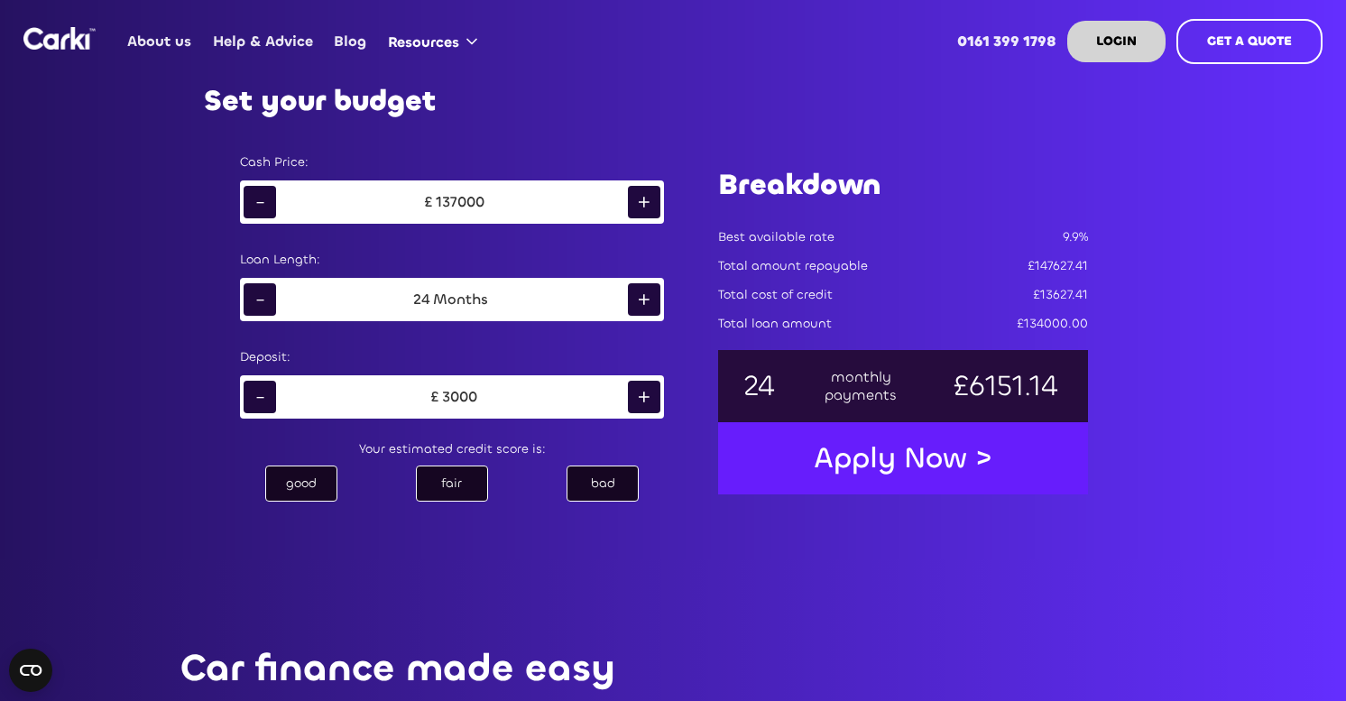
click at [643, 203] on div "+" at bounding box center [644, 202] width 32 height 32
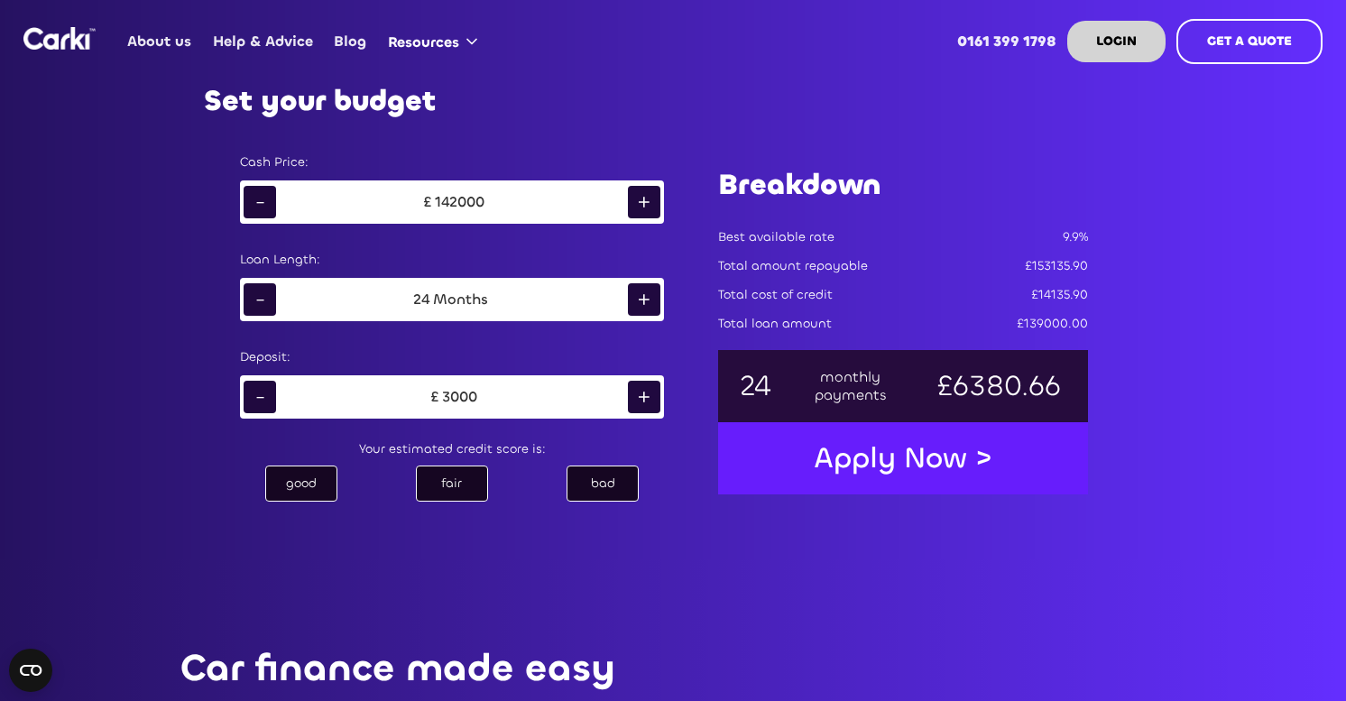
click at [643, 203] on div "+" at bounding box center [644, 202] width 32 height 32
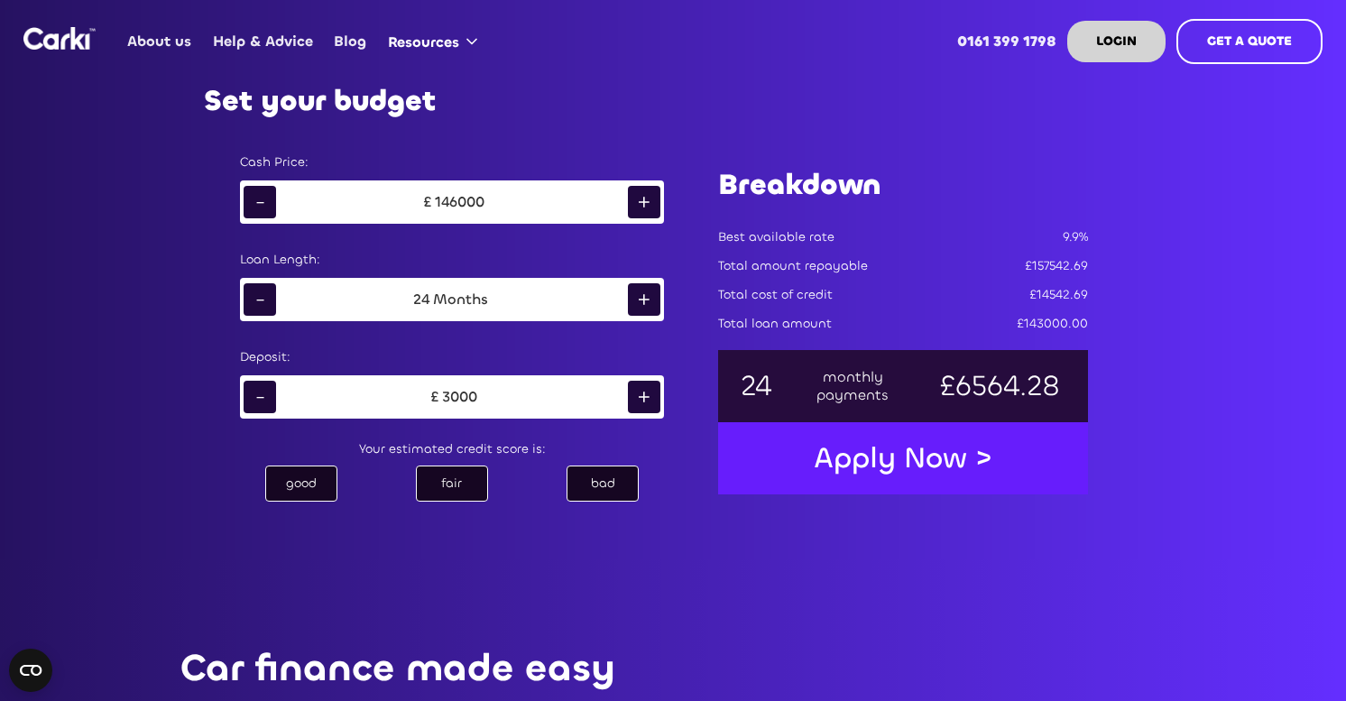
click at [643, 203] on div "+" at bounding box center [644, 202] width 32 height 32
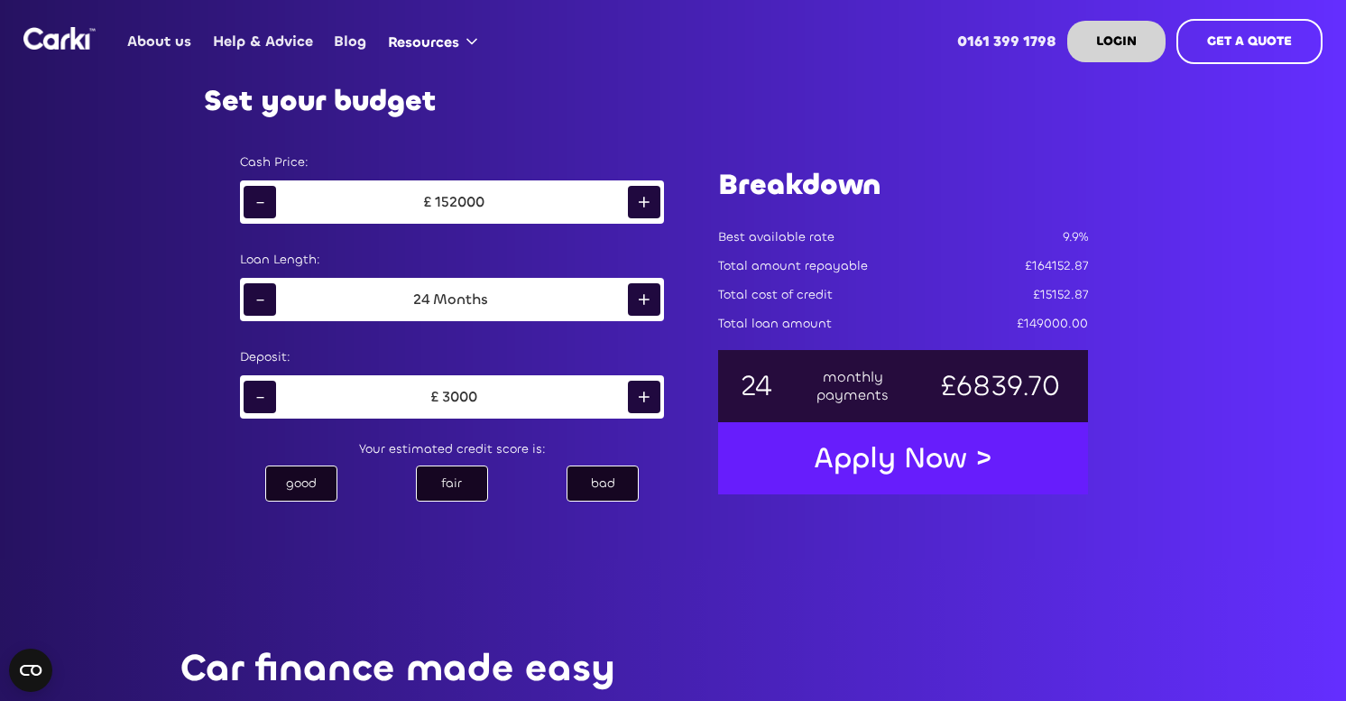
click at [643, 203] on div "+" at bounding box center [644, 202] width 32 height 32
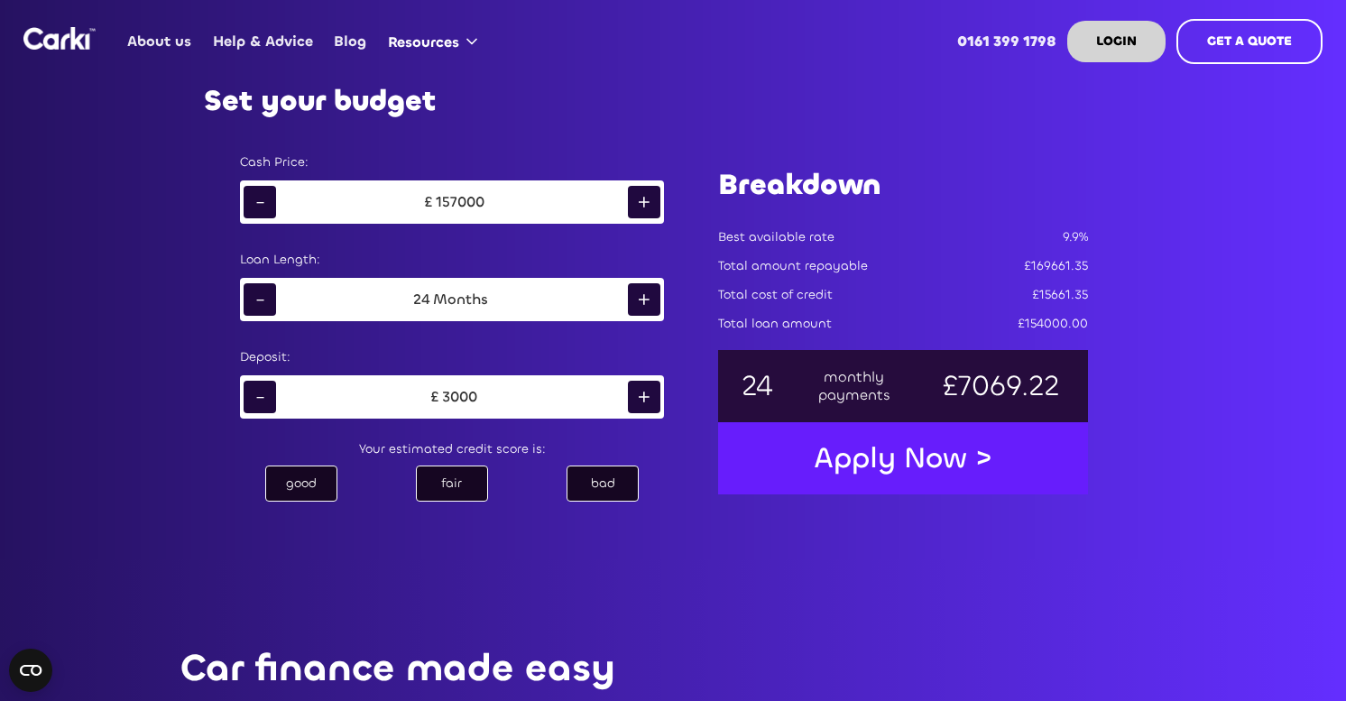
click at [643, 203] on div "+" at bounding box center [644, 202] width 32 height 32
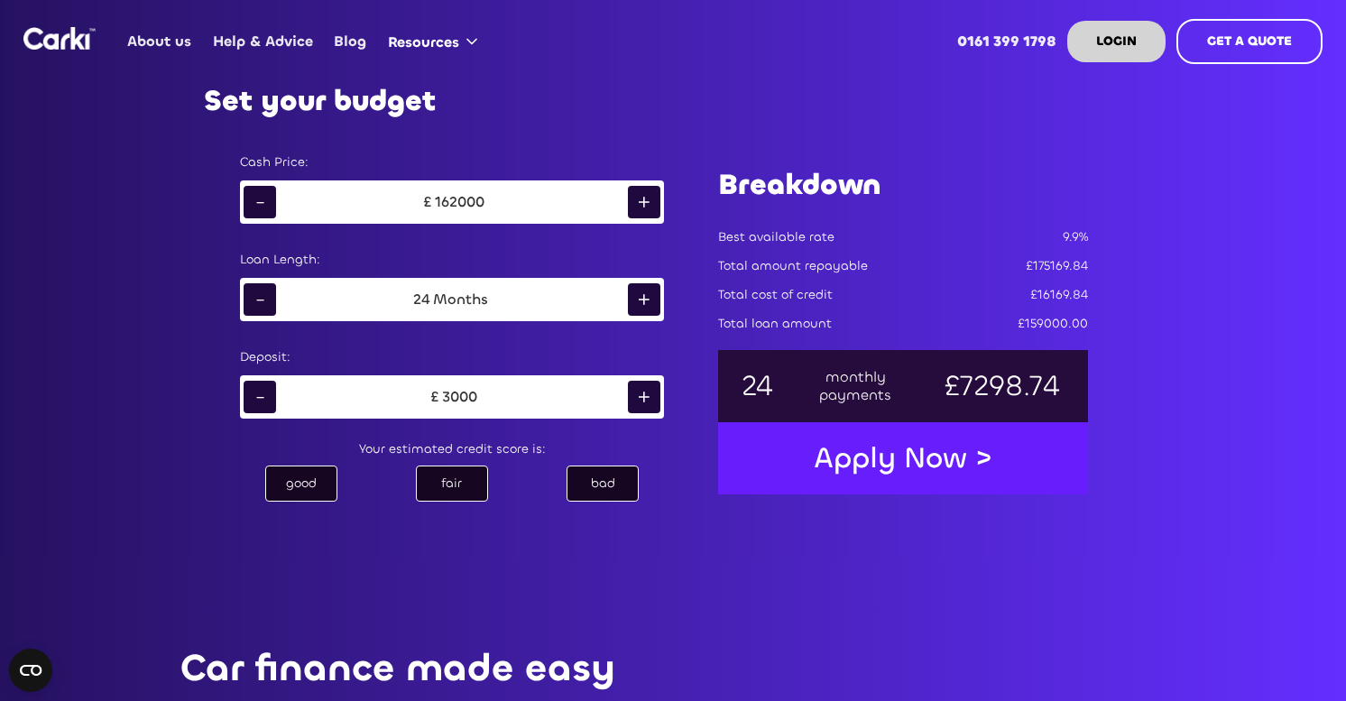
click at [643, 203] on div "+" at bounding box center [644, 202] width 32 height 32
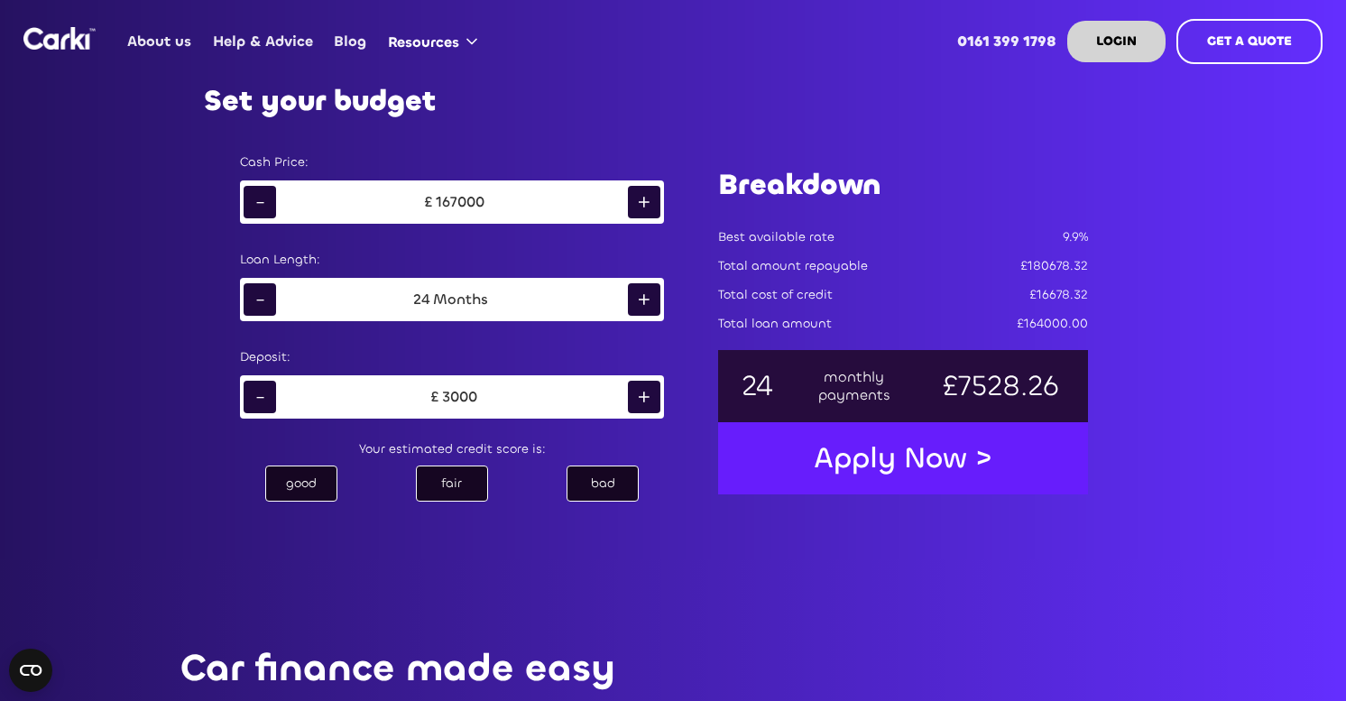
click at [643, 203] on div "+" at bounding box center [644, 202] width 32 height 32
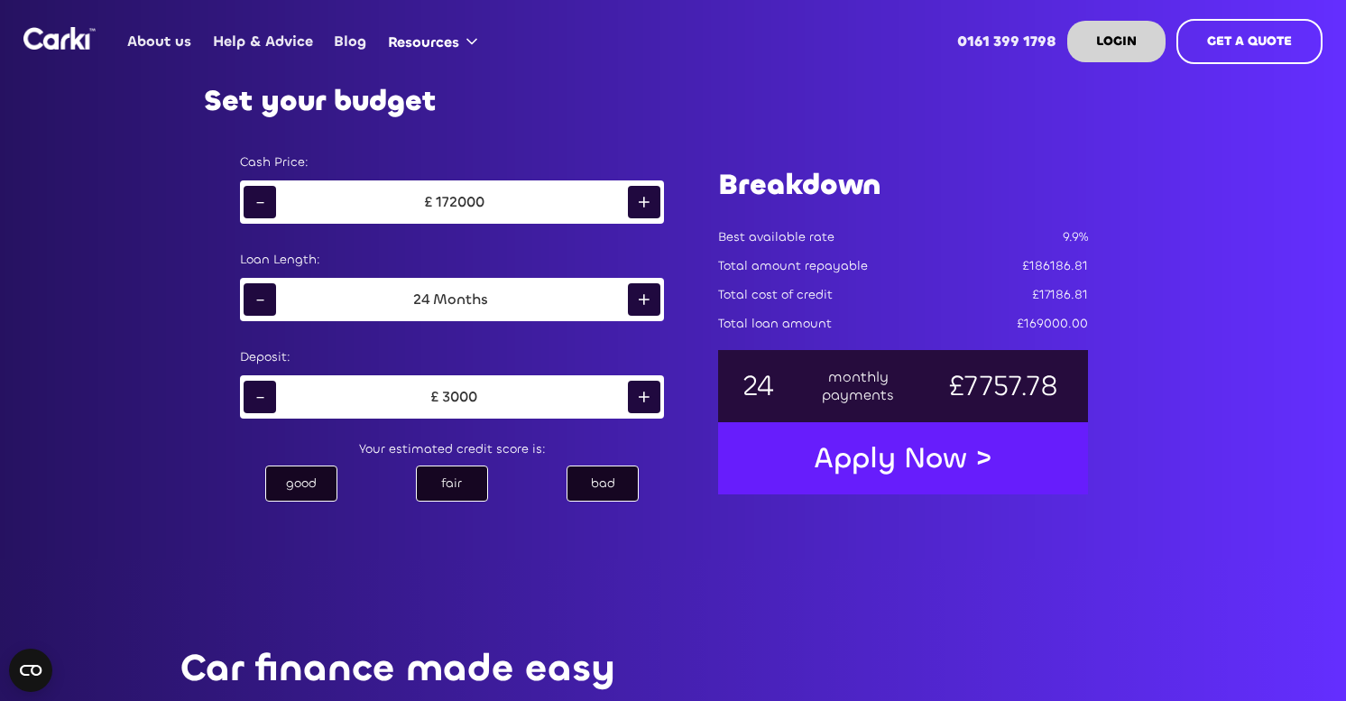
click at [643, 203] on div "+" at bounding box center [644, 202] width 32 height 32
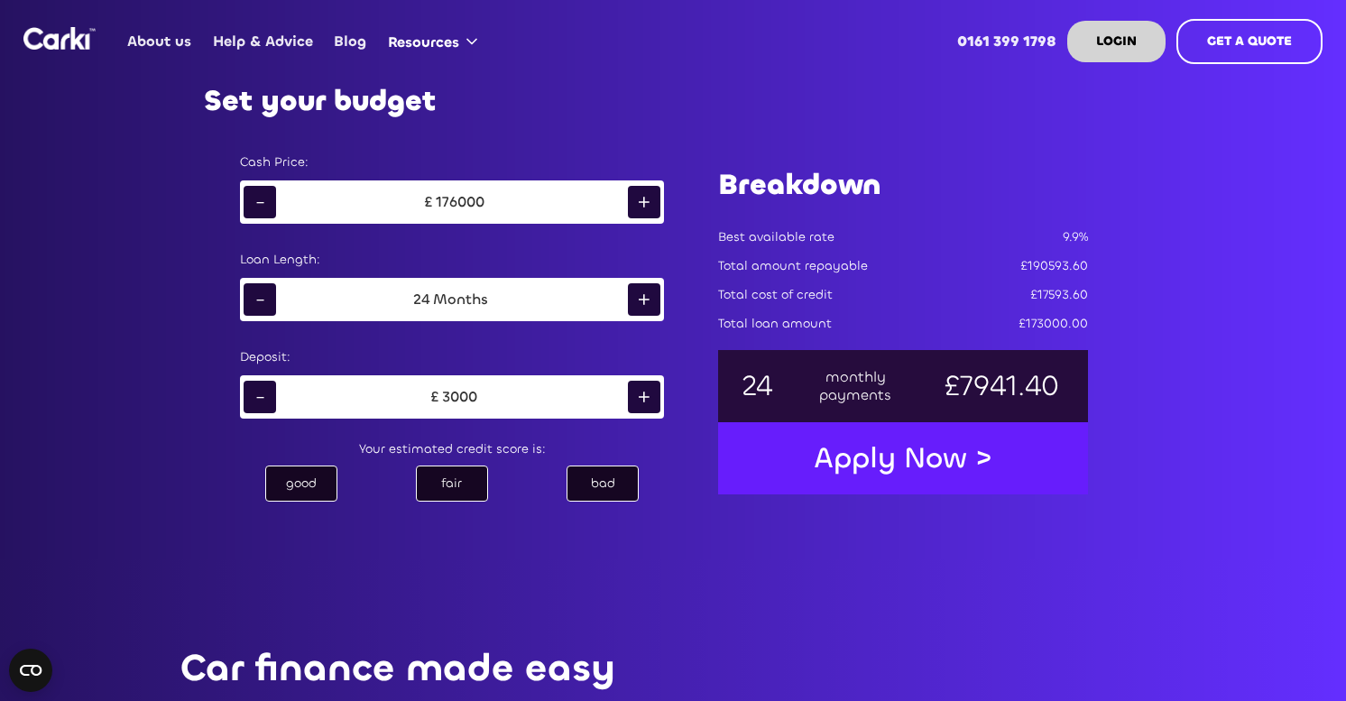
click at [643, 203] on div "+" at bounding box center [644, 202] width 32 height 32
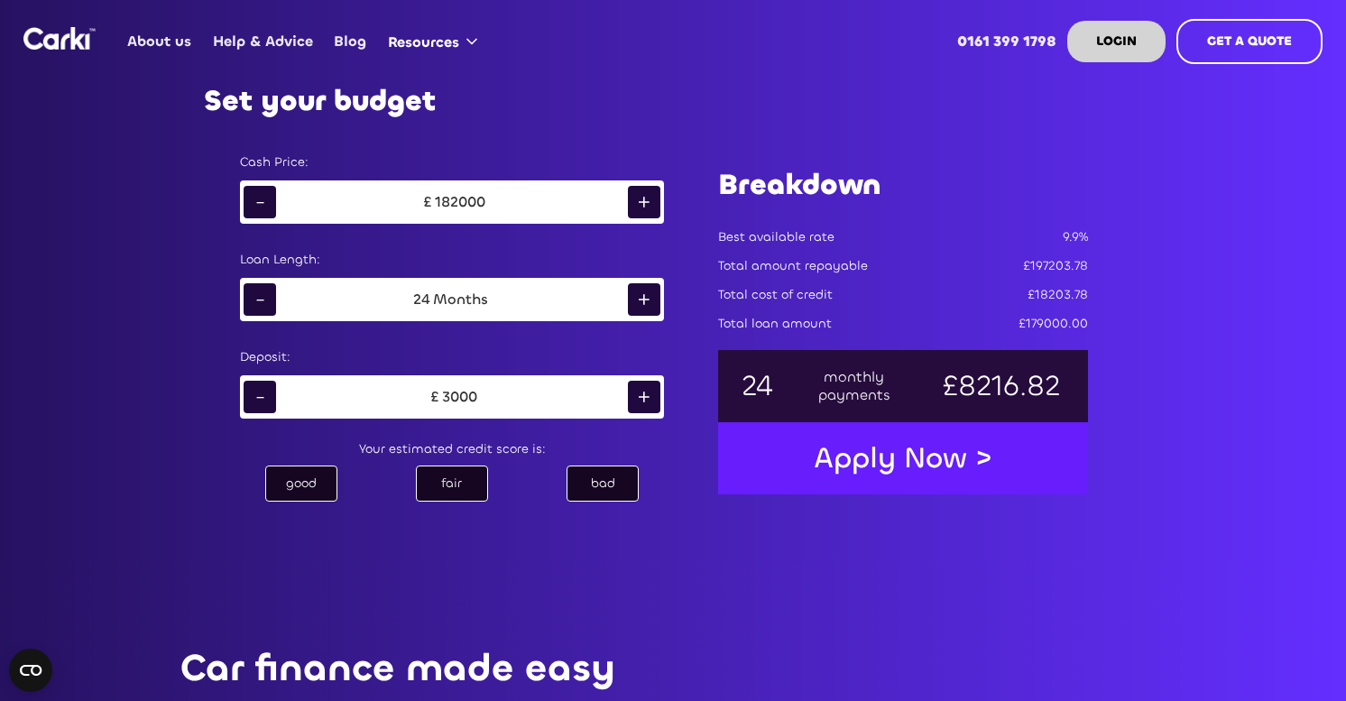
click at [643, 203] on div "+" at bounding box center [644, 202] width 32 height 32
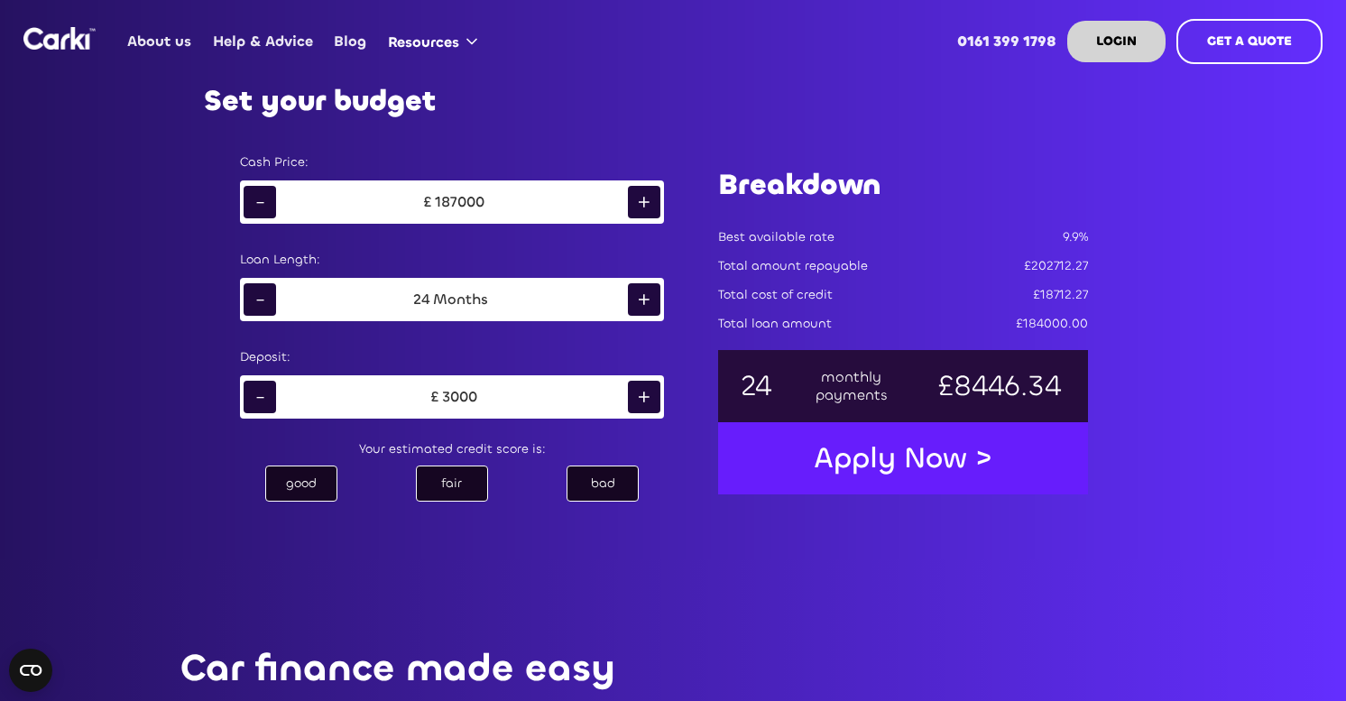
click at [643, 203] on div "+" at bounding box center [644, 202] width 32 height 32
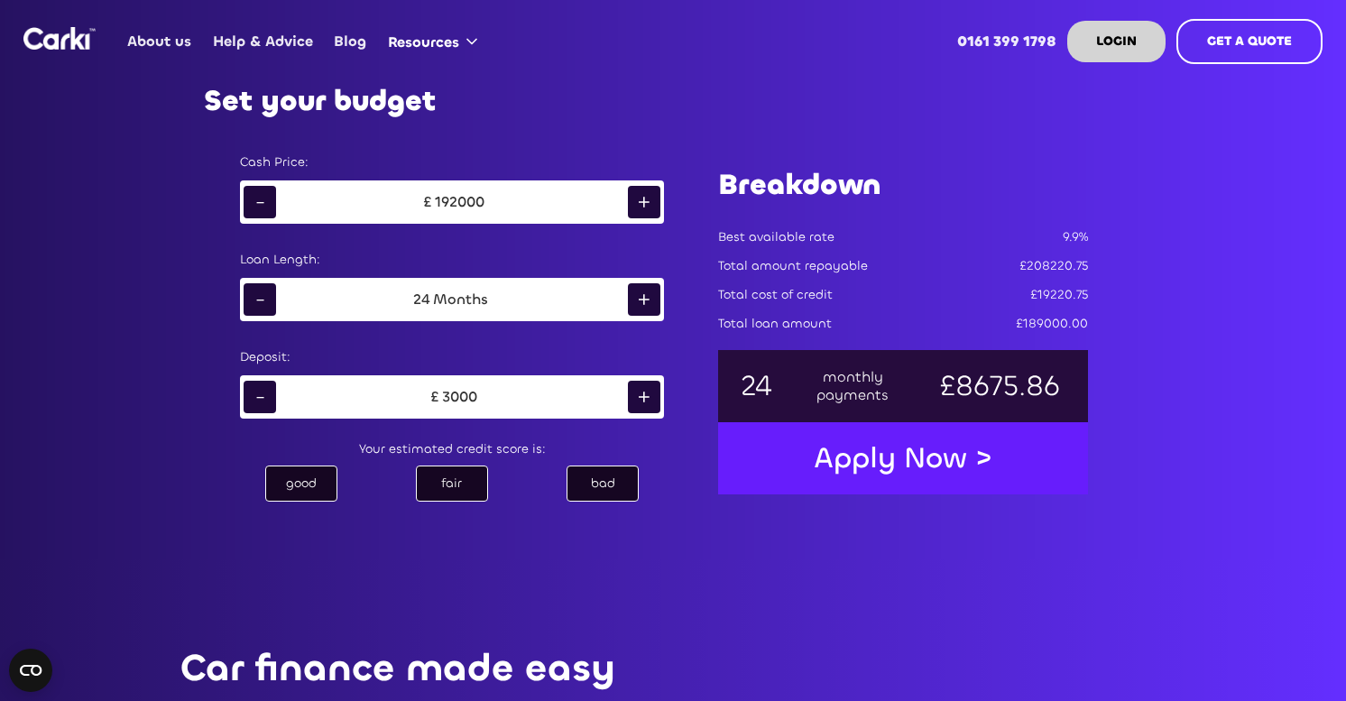
click at [643, 203] on div "+" at bounding box center [644, 202] width 32 height 32
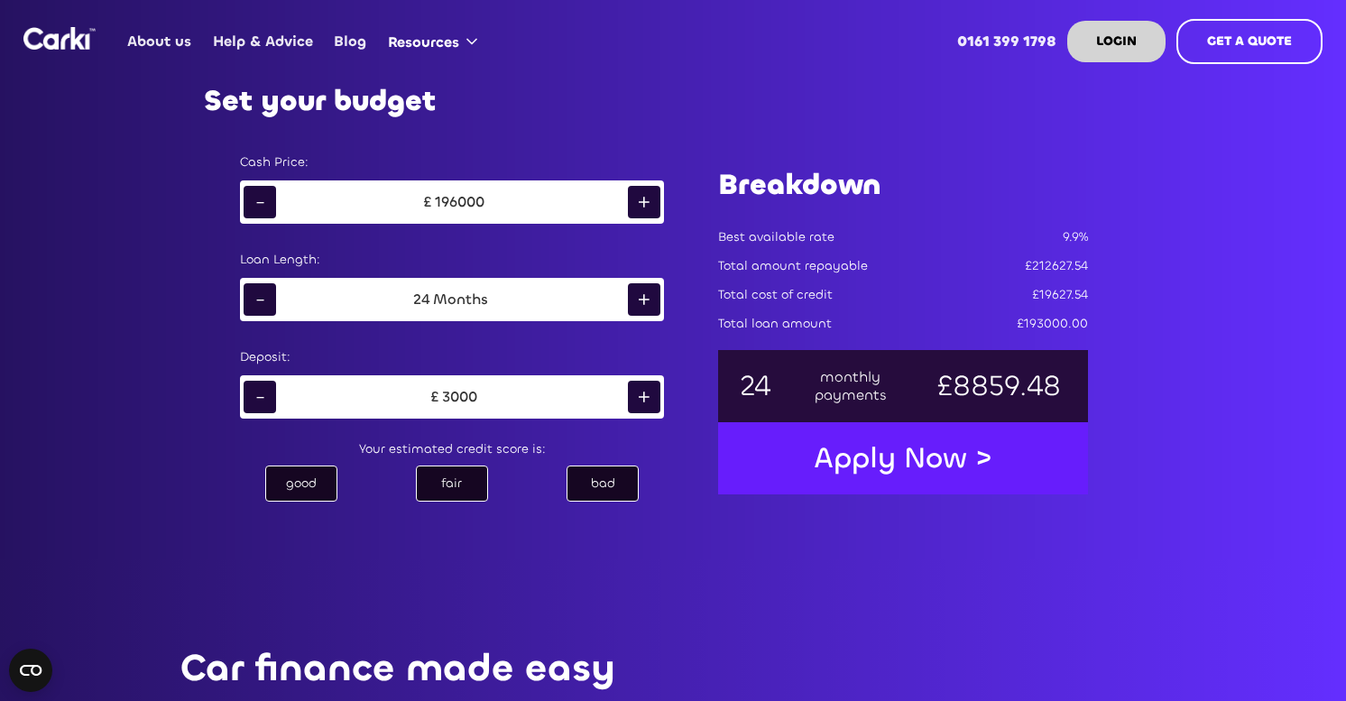
click at [643, 203] on div "+" at bounding box center [644, 202] width 32 height 32
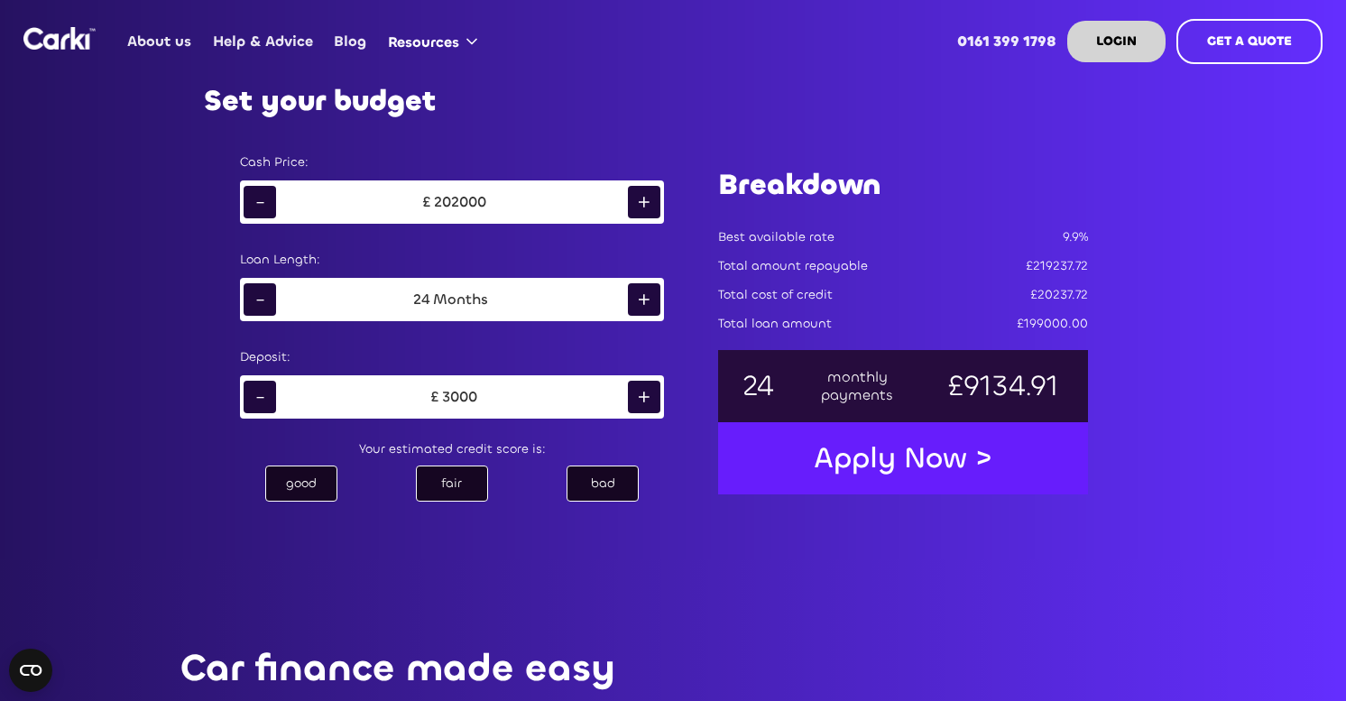
click at [643, 203] on div "+" at bounding box center [644, 202] width 32 height 32
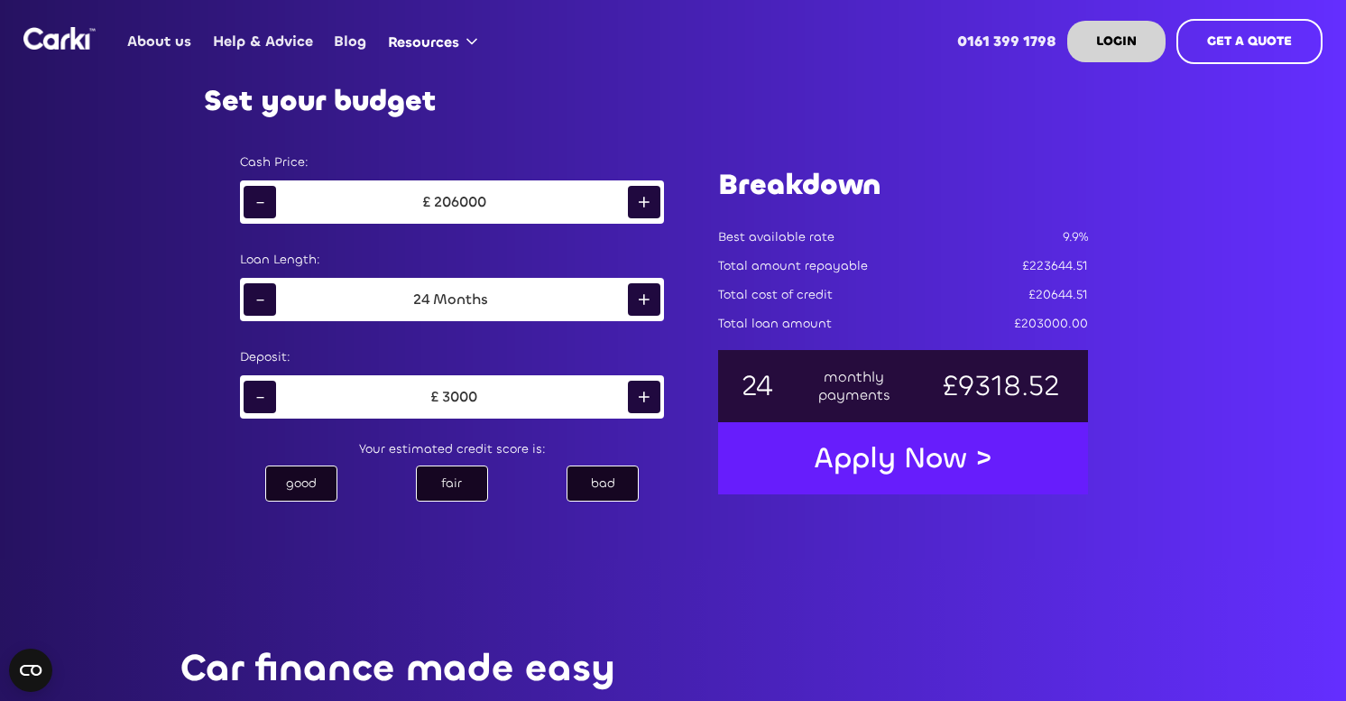
click at [643, 203] on div "+" at bounding box center [644, 202] width 32 height 32
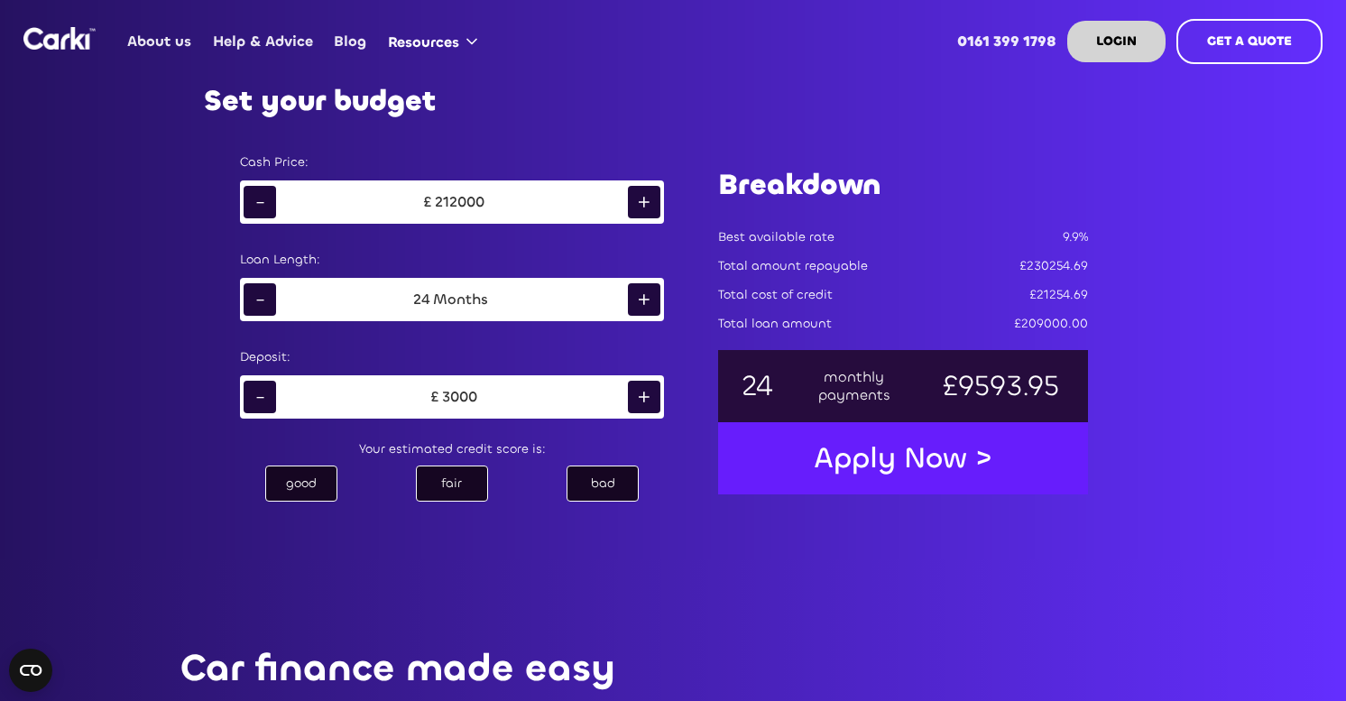
click at [643, 203] on div "+" at bounding box center [644, 202] width 32 height 32
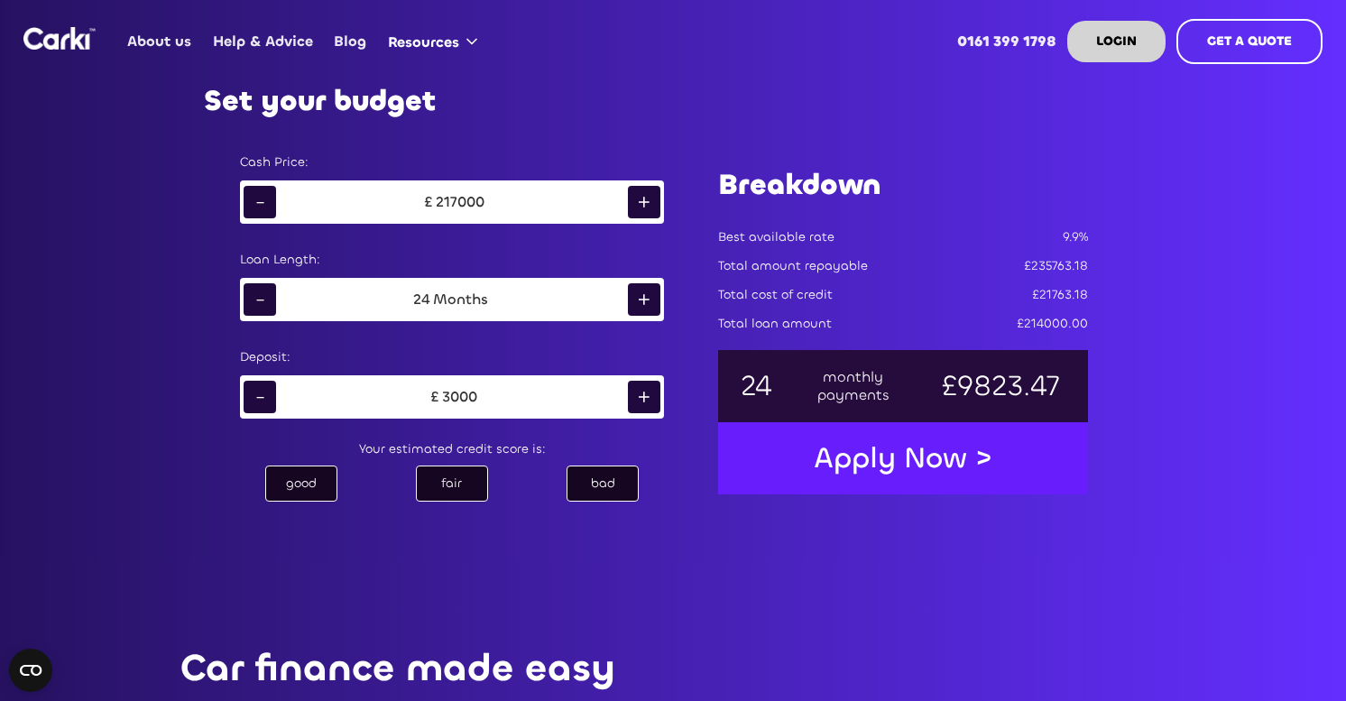
click at [643, 203] on div "+" at bounding box center [644, 202] width 32 height 32
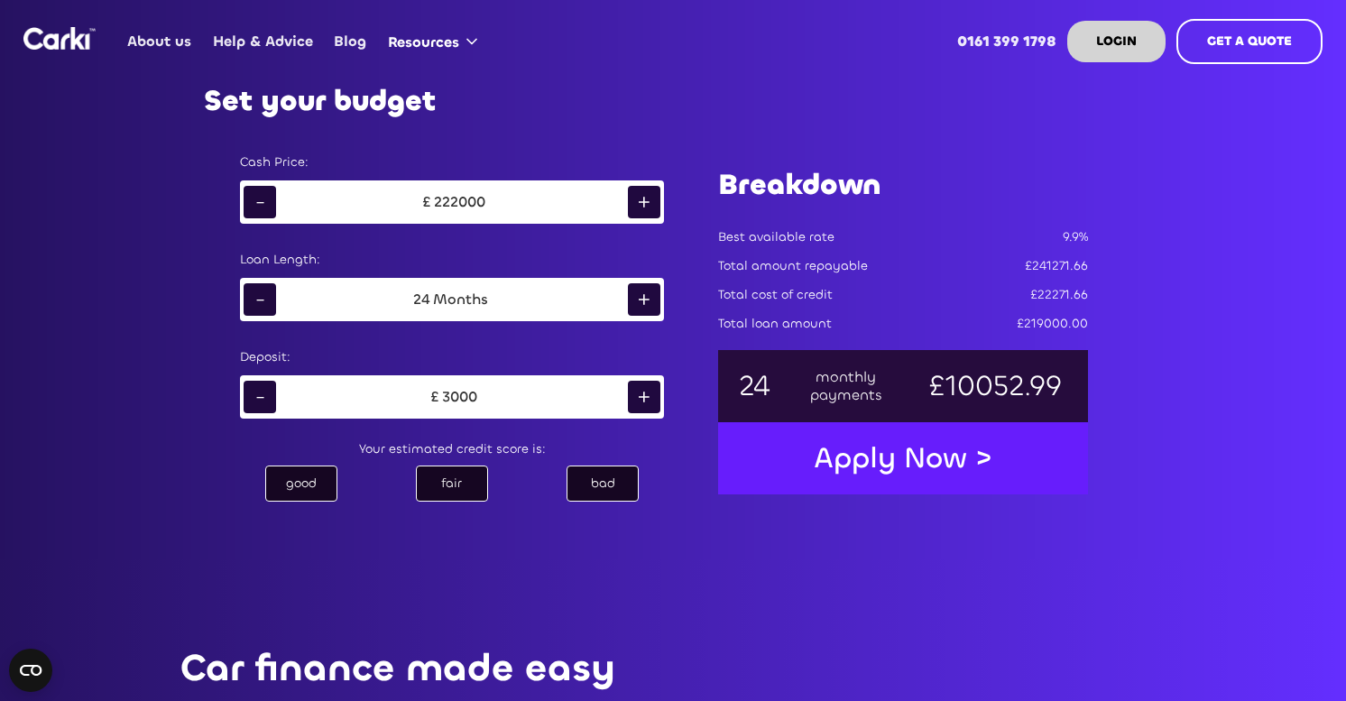
click at [643, 203] on div "+" at bounding box center [644, 202] width 32 height 32
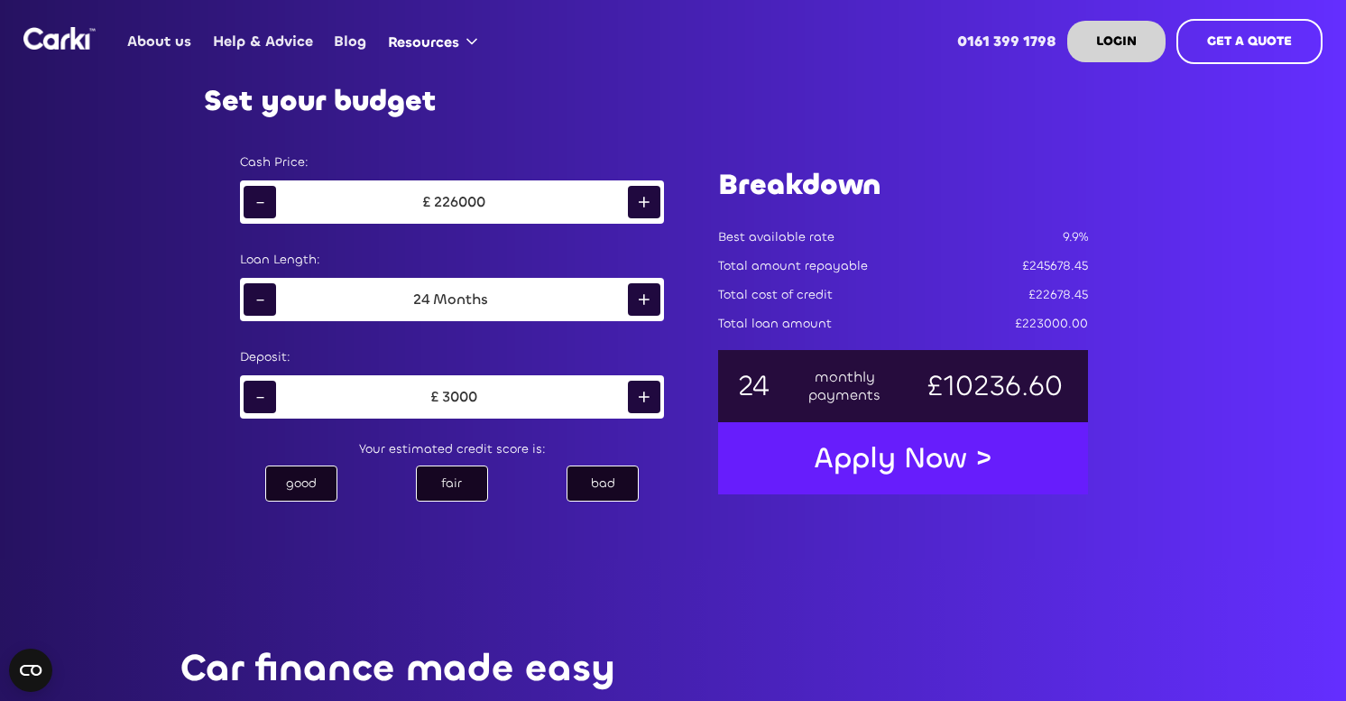
click at [643, 203] on div "+" at bounding box center [644, 202] width 32 height 32
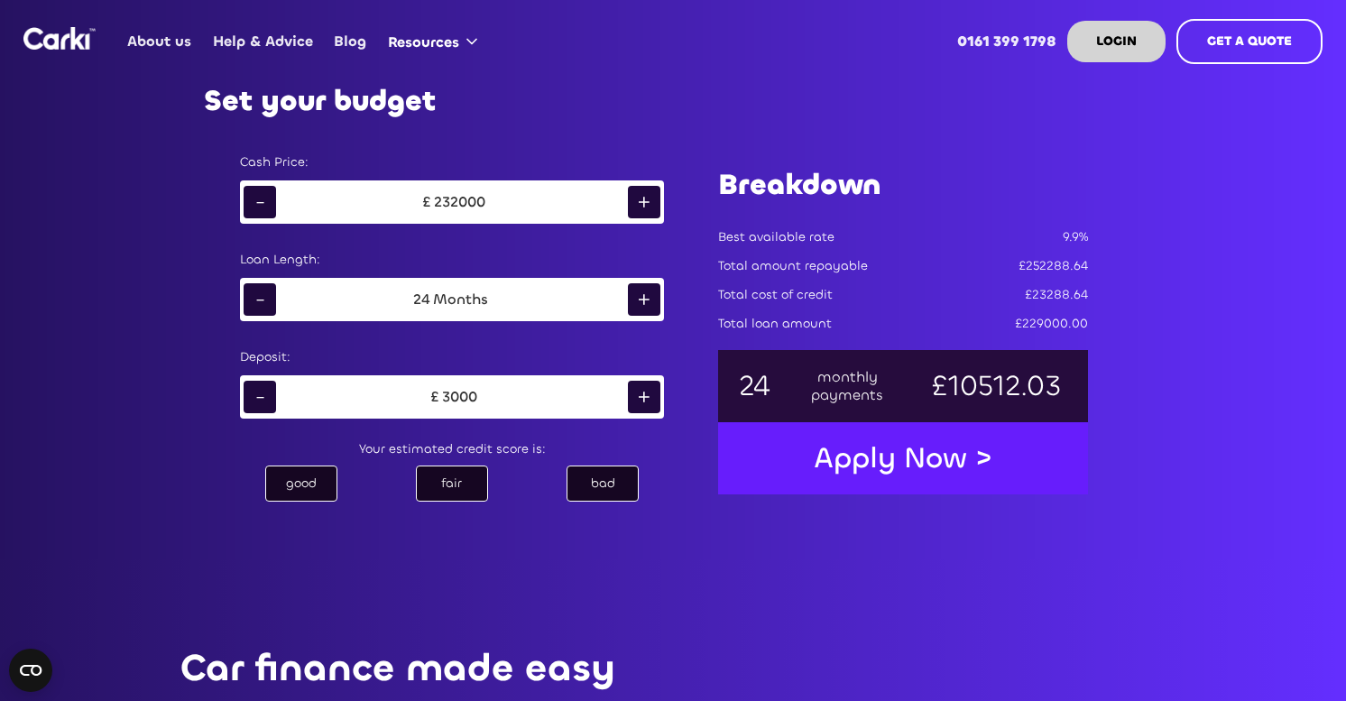
click at [643, 203] on div "+" at bounding box center [644, 202] width 32 height 32
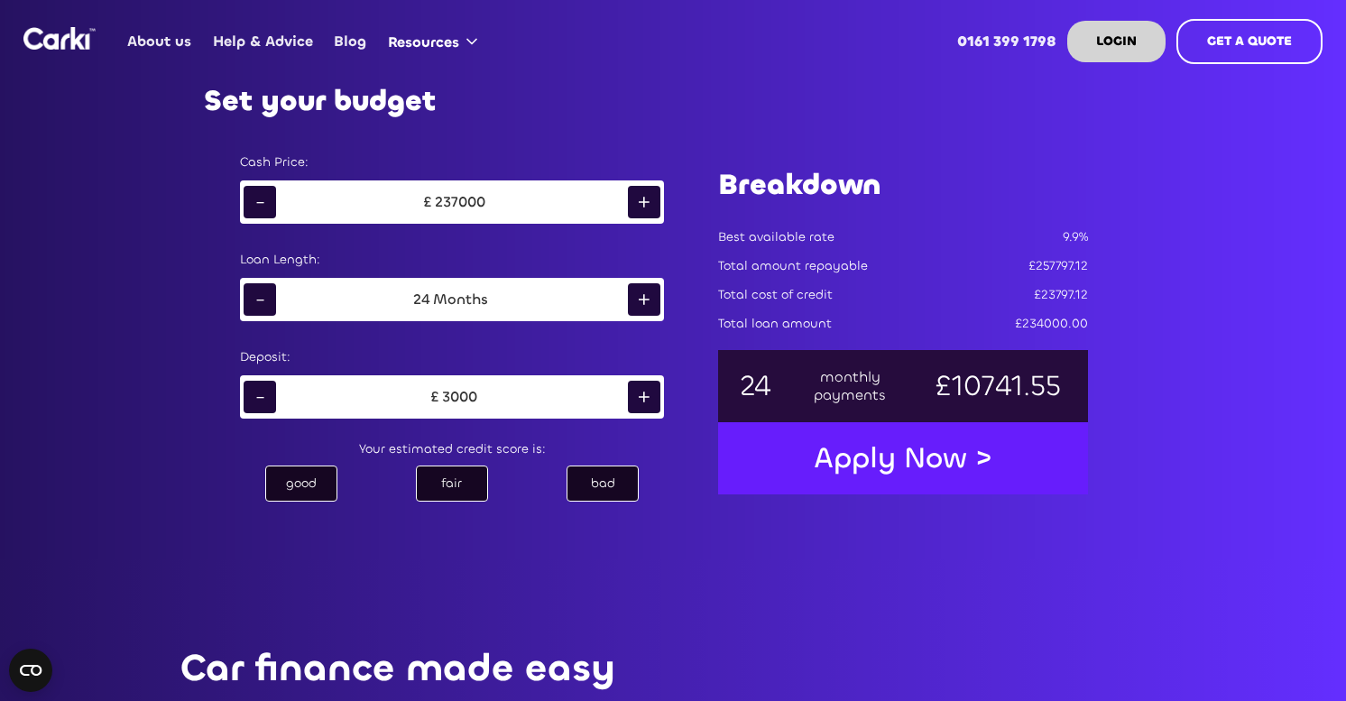
click at [643, 202] on div "+" at bounding box center [644, 202] width 32 height 32
click at [643, 200] on div "+" at bounding box center [644, 202] width 32 height 32
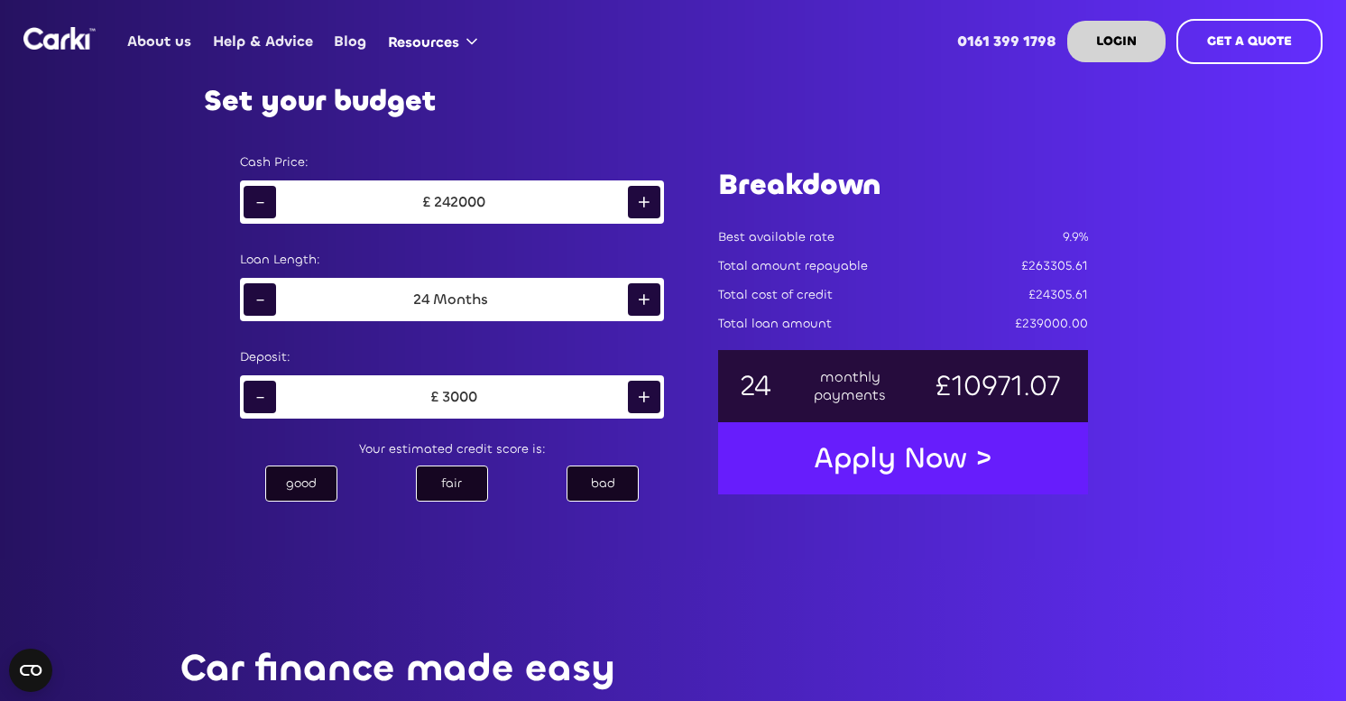
click at [643, 200] on div "+" at bounding box center [644, 202] width 32 height 32
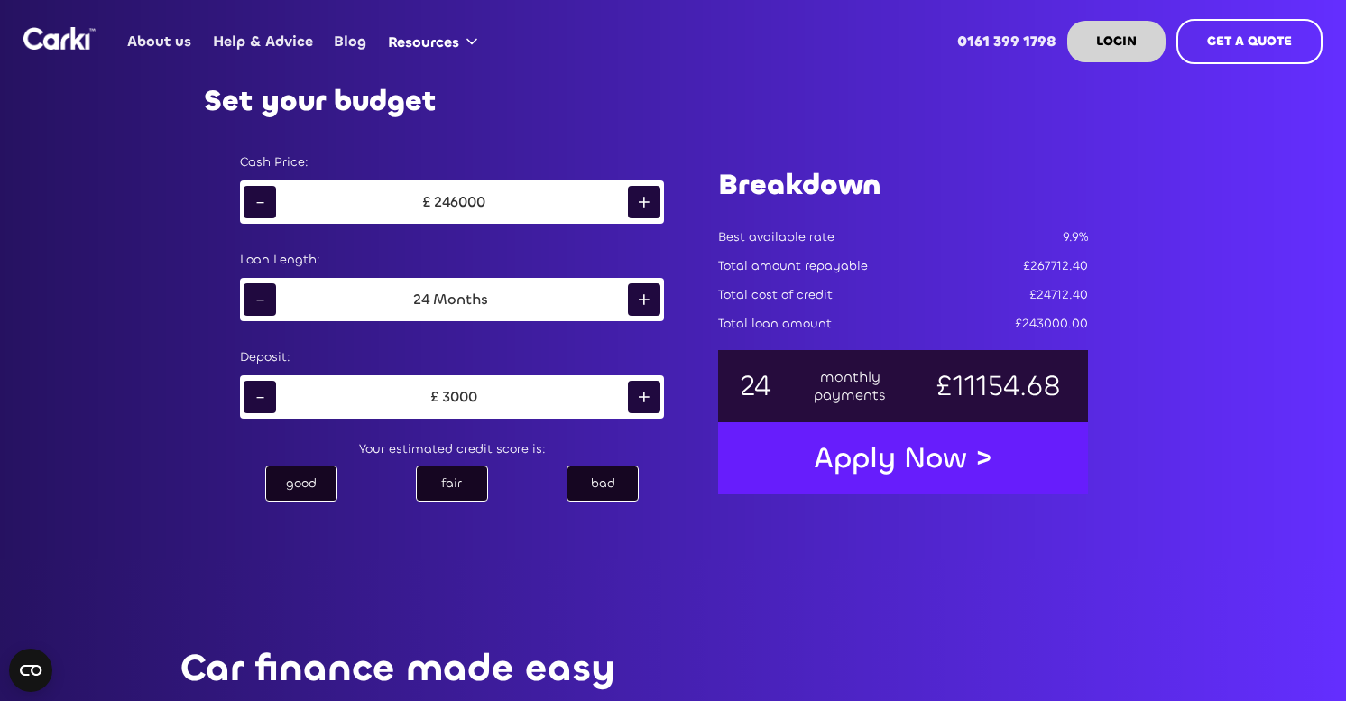
click at [643, 200] on div "+" at bounding box center [644, 202] width 32 height 32
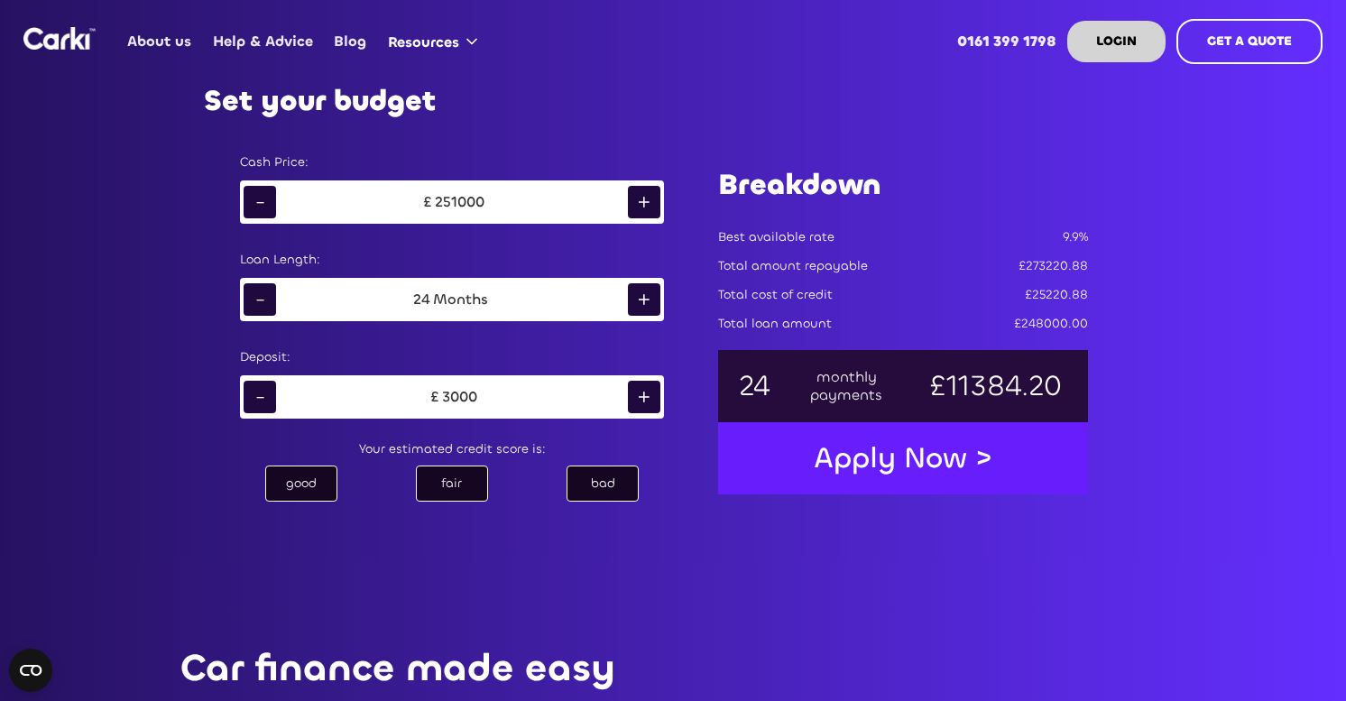
click at [643, 200] on div "+" at bounding box center [644, 202] width 32 height 32
click at [644, 211] on div "+" at bounding box center [644, 202] width 32 height 32
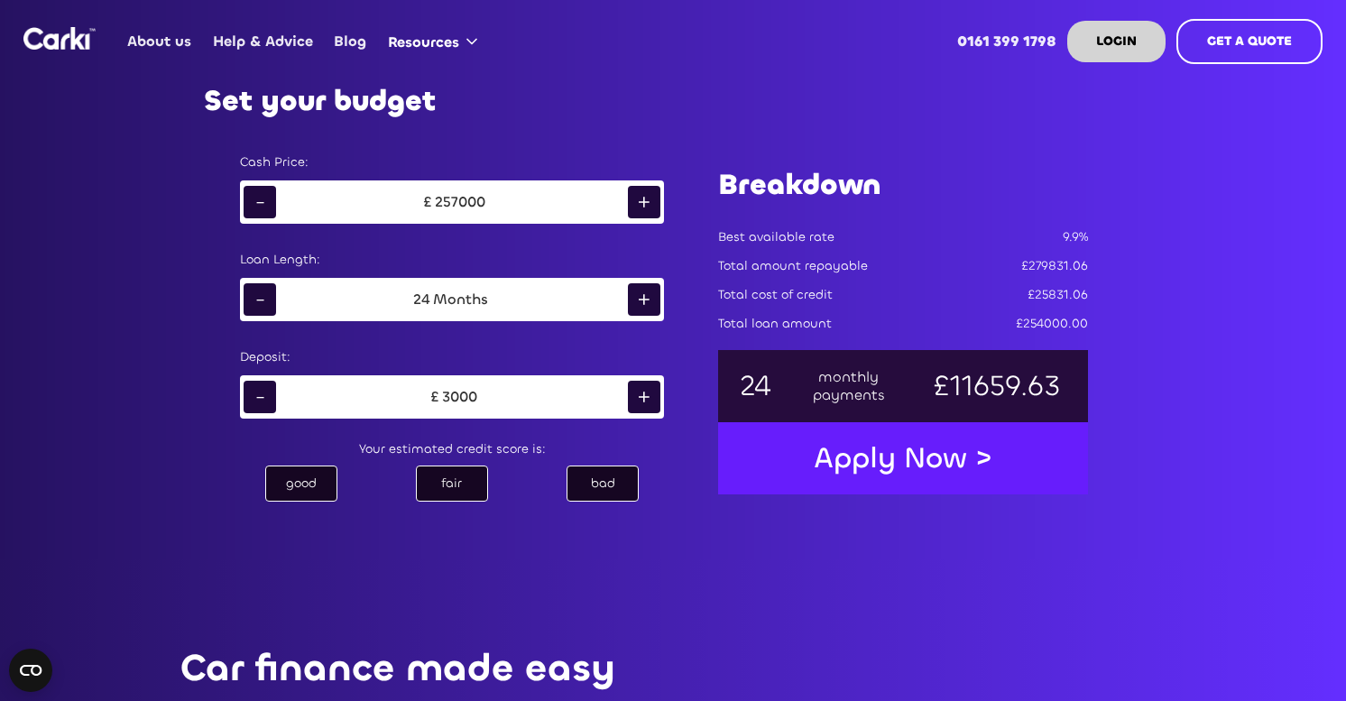
click at [644, 211] on div "+" at bounding box center [644, 202] width 32 height 32
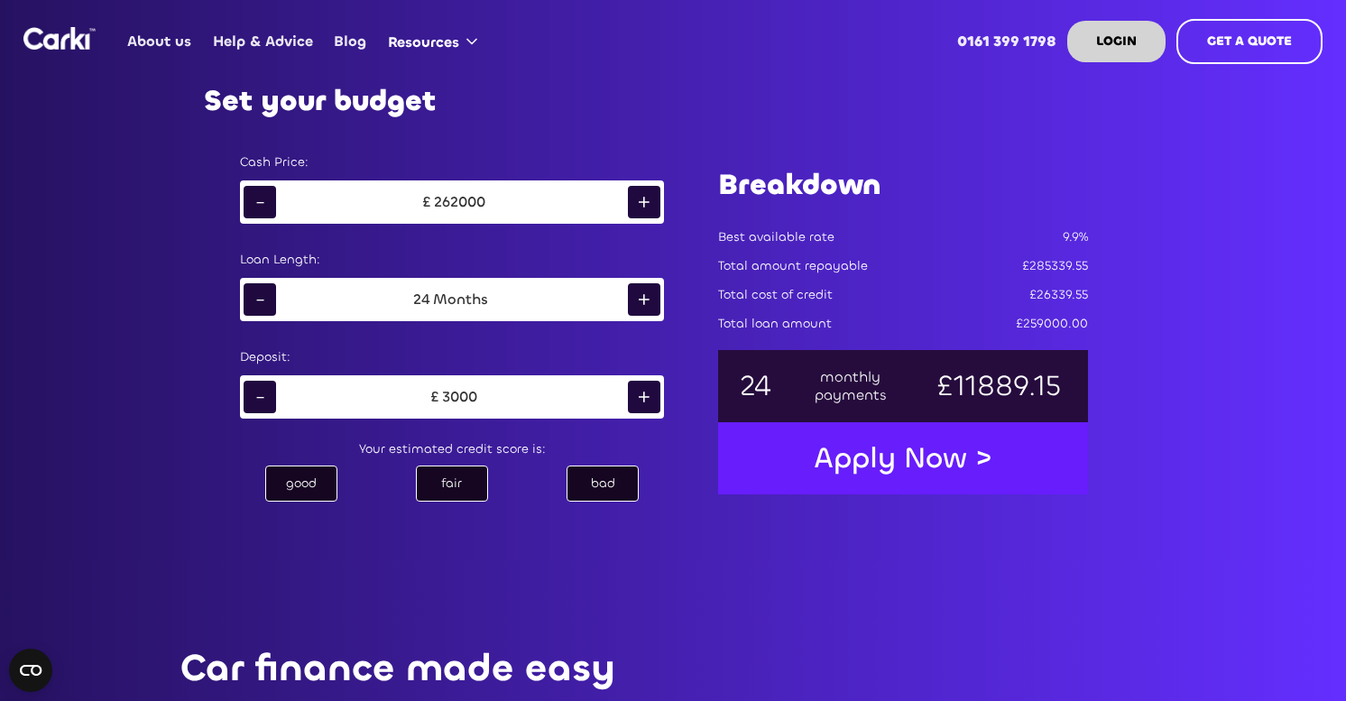
click at [644, 211] on div "+" at bounding box center [644, 202] width 32 height 32
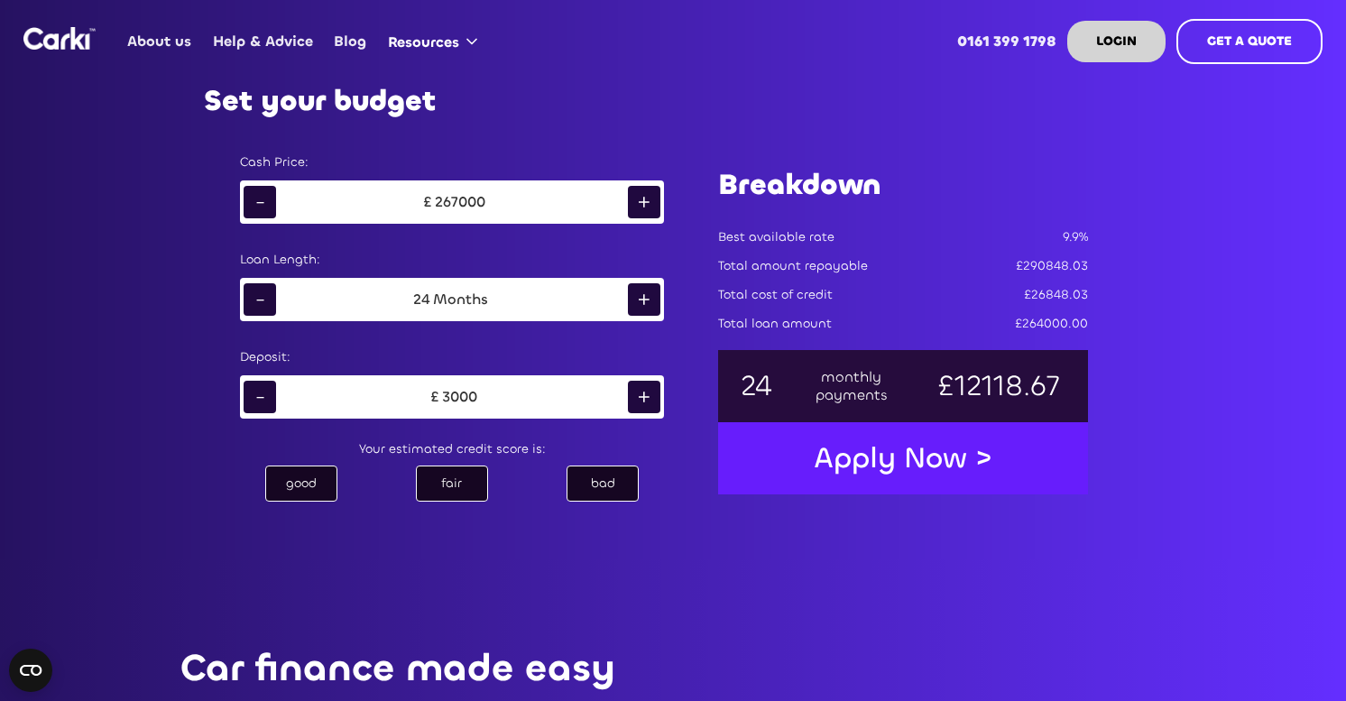
click at [644, 211] on div "+" at bounding box center [644, 202] width 32 height 32
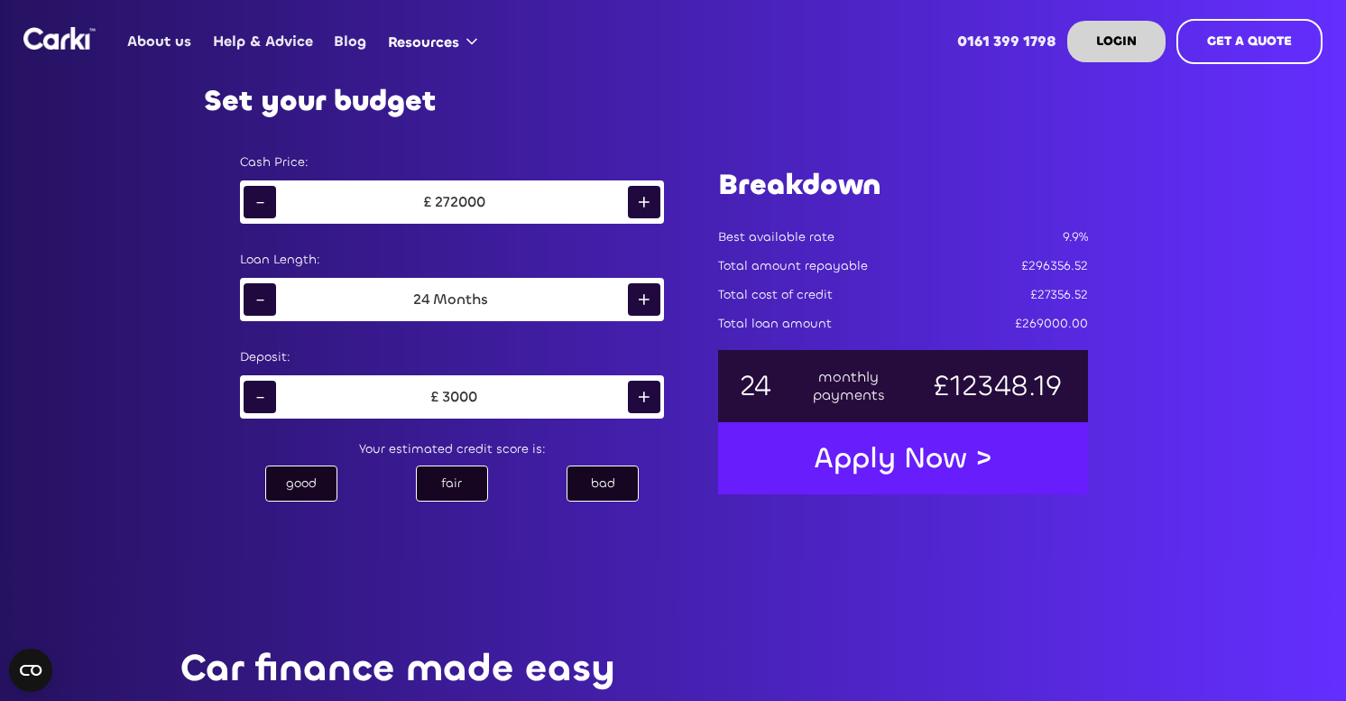
click at [644, 211] on div "+" at bounding box center [644, 202] width 32 height 32
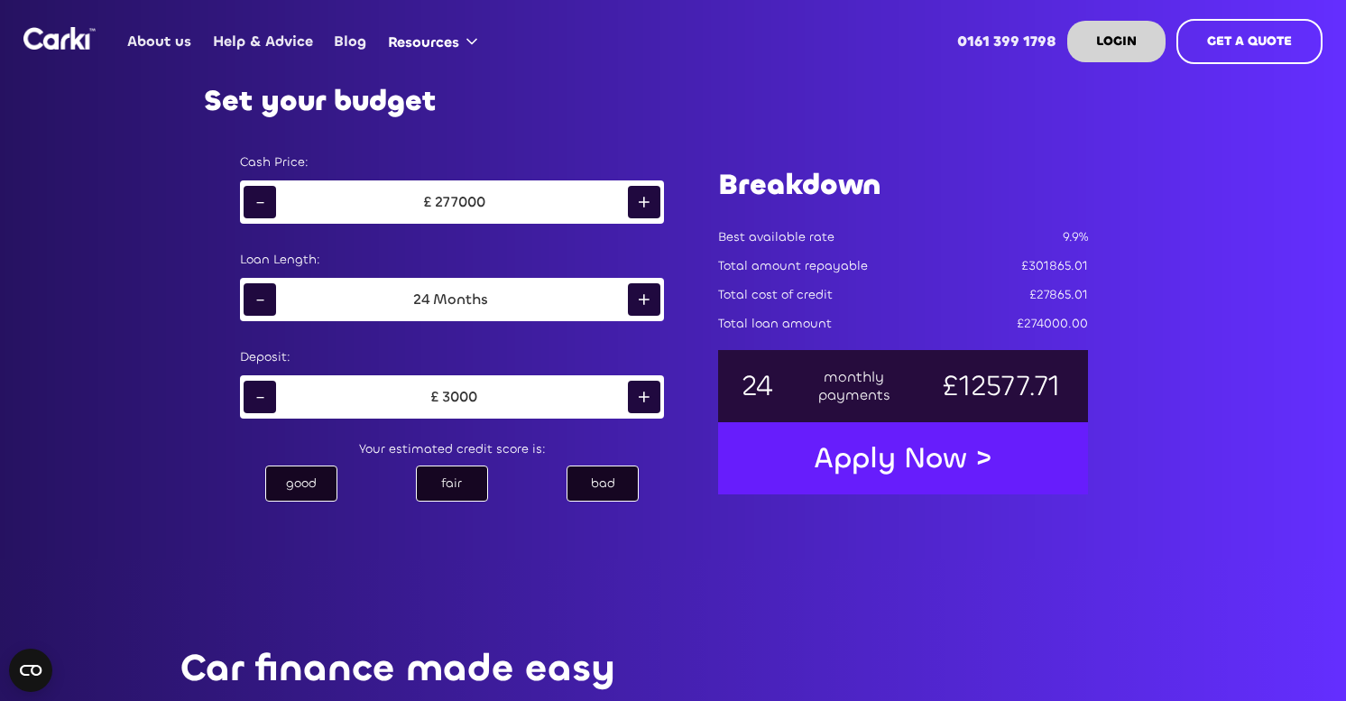
click at [644, 211] on div "+" at bounding box center [644, 202] width 32 height 32
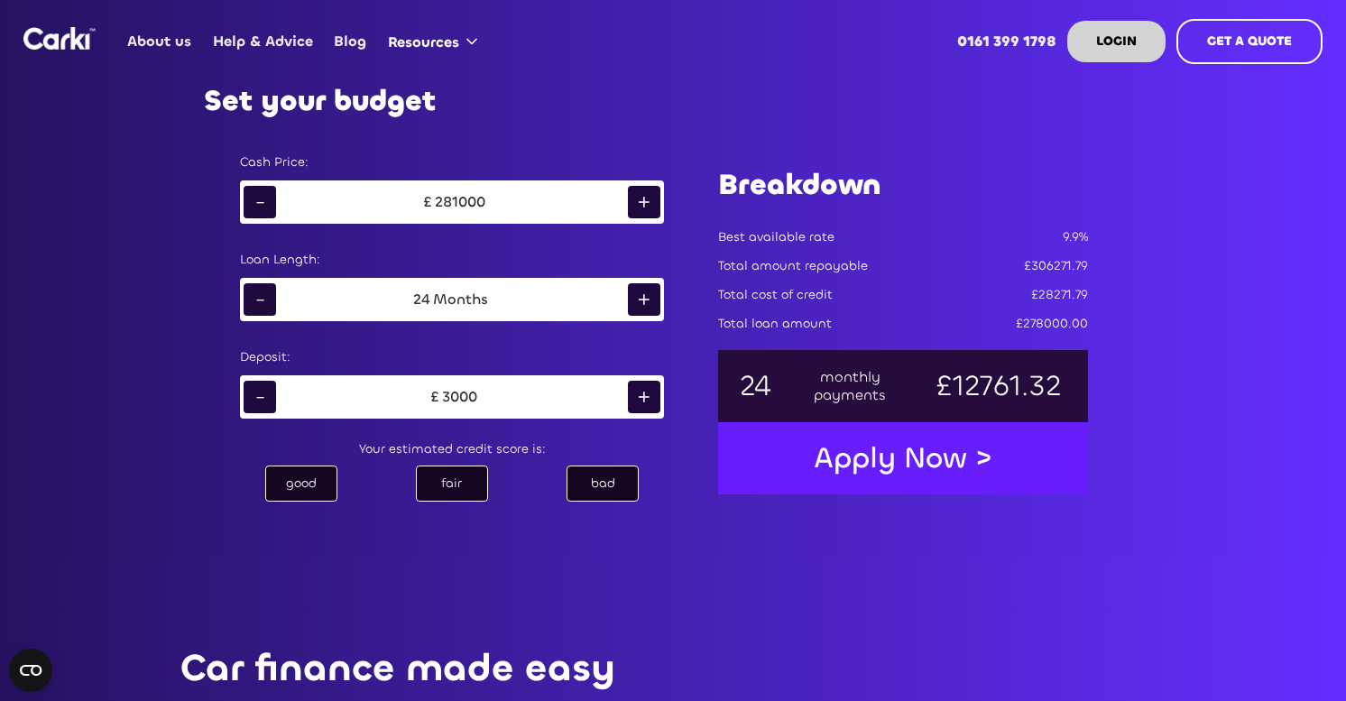
click at [644, 211] on div "+" at bounding box center [644, 202] width 32 height 32
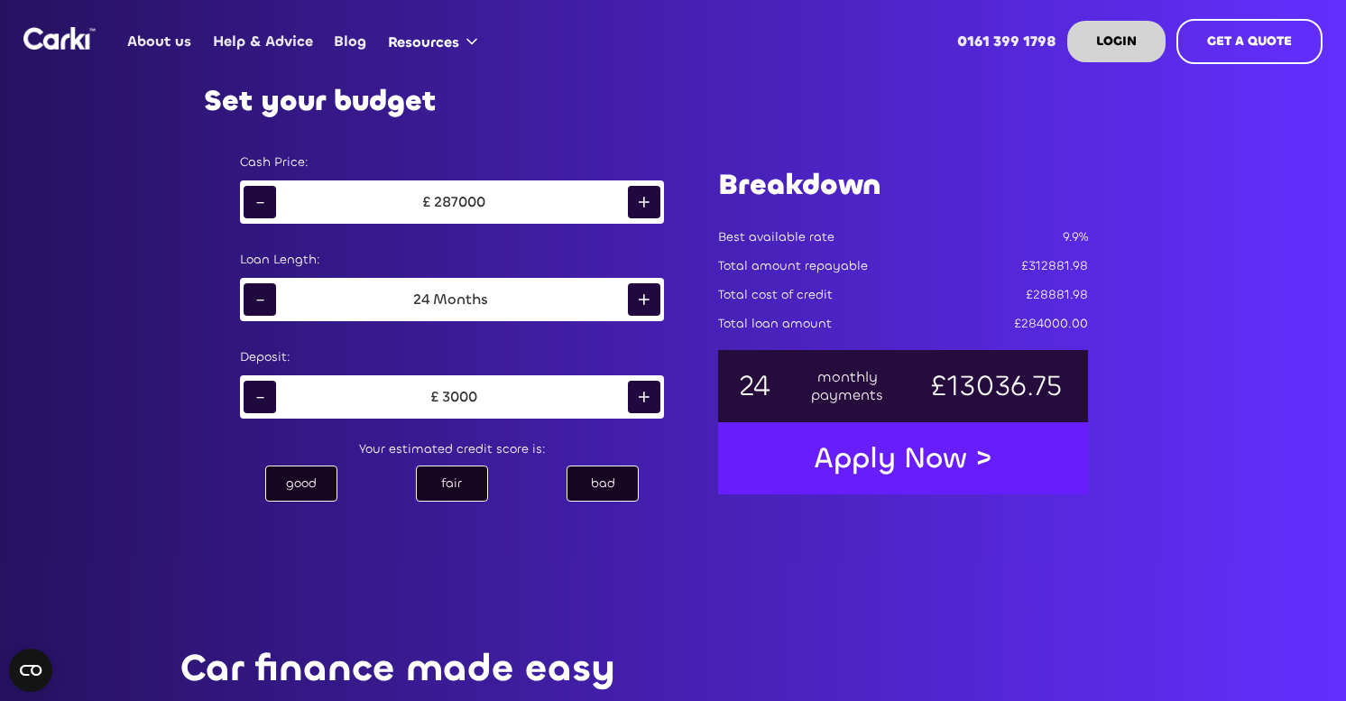
click at [644, 211] on div "+" at bounding box center [644, 202] width 32 height 32
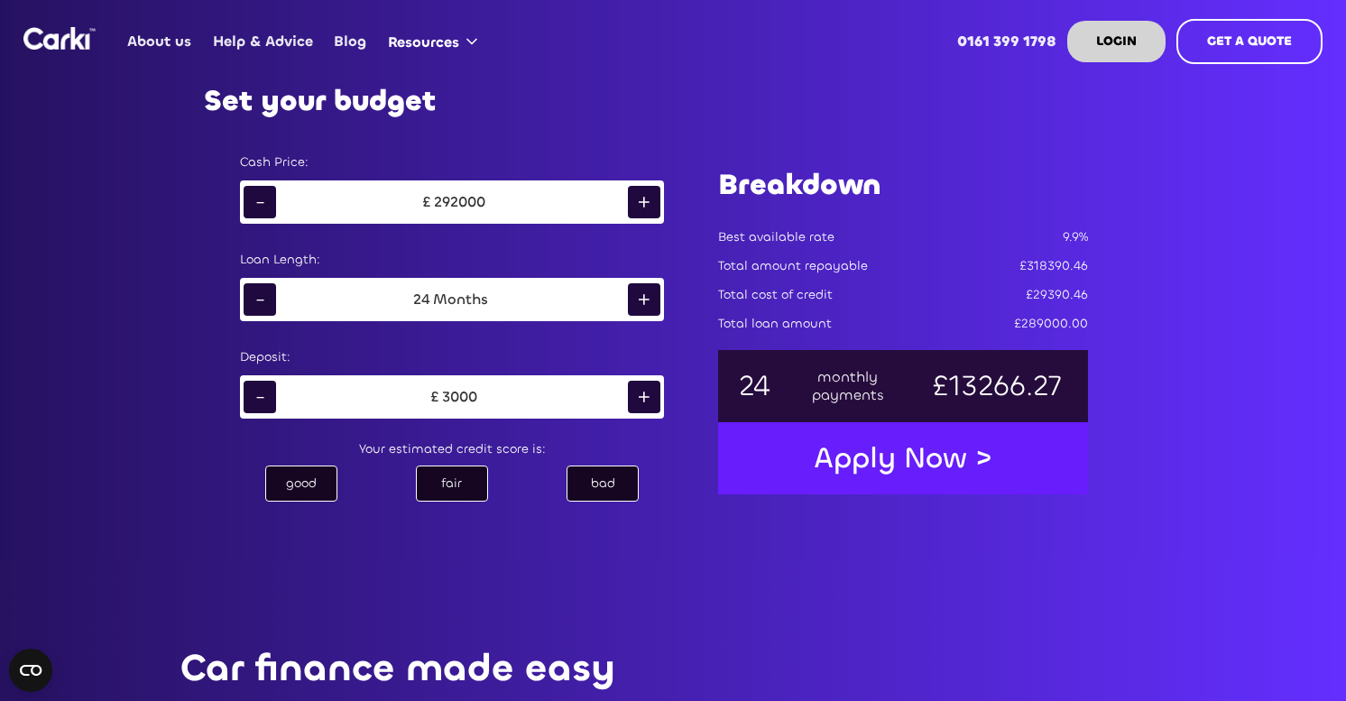
click at [644, 211] on div "+" at bounding box center [644, 202] width 32 height 32
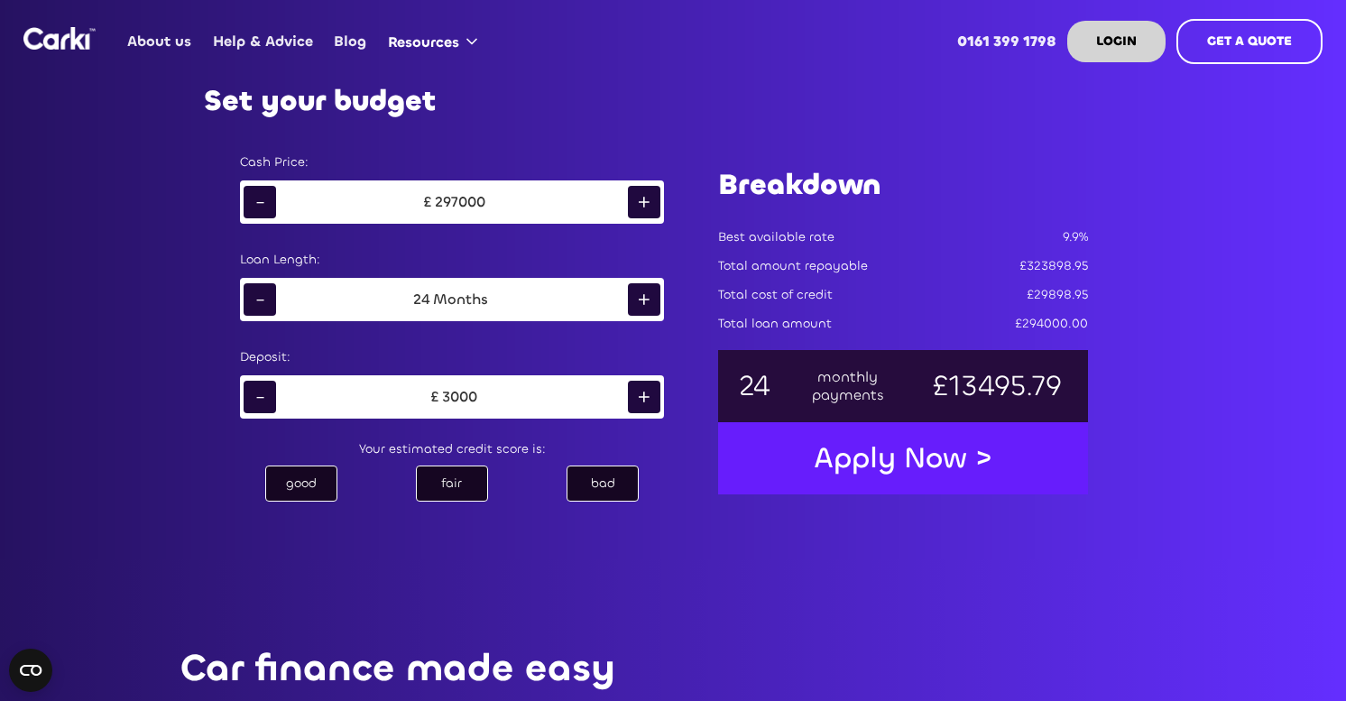
click at [644, 211] on div "+" at bounding box center [644, 202] width 32 height 32
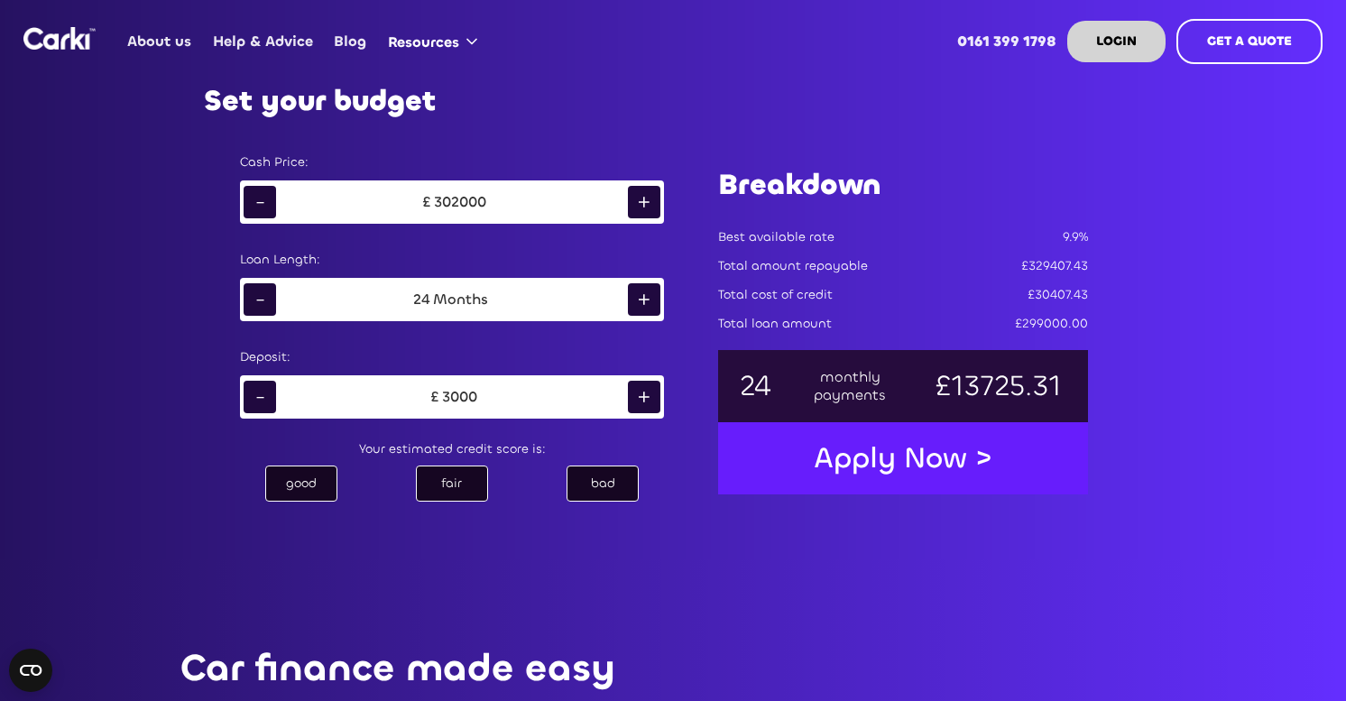
click at [644, 211] on div "+" at bounding box center [644, 202] width 32 height 32
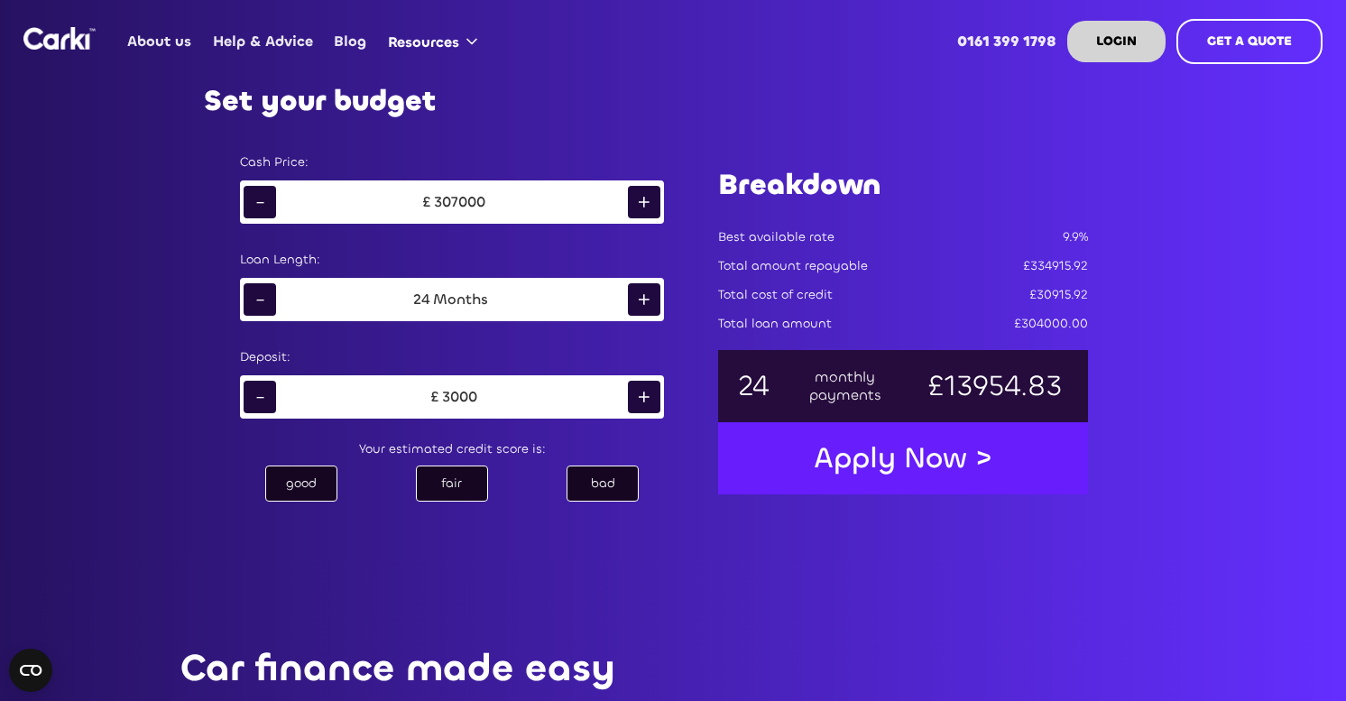
click at [644, 211] on div "+" at bounding box center [644, 202] width 32 height 32
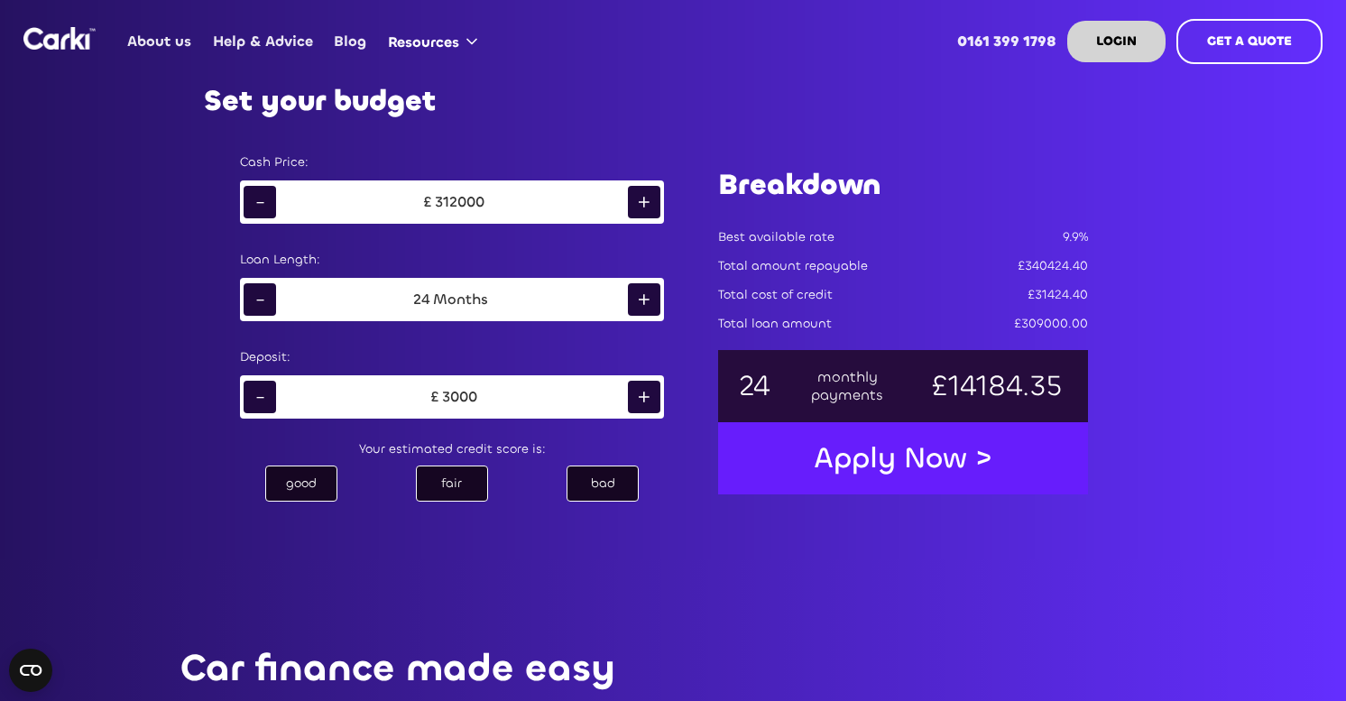
click at [644, 211] on div "+" at bounding box center [644, 202] width 32 height 32
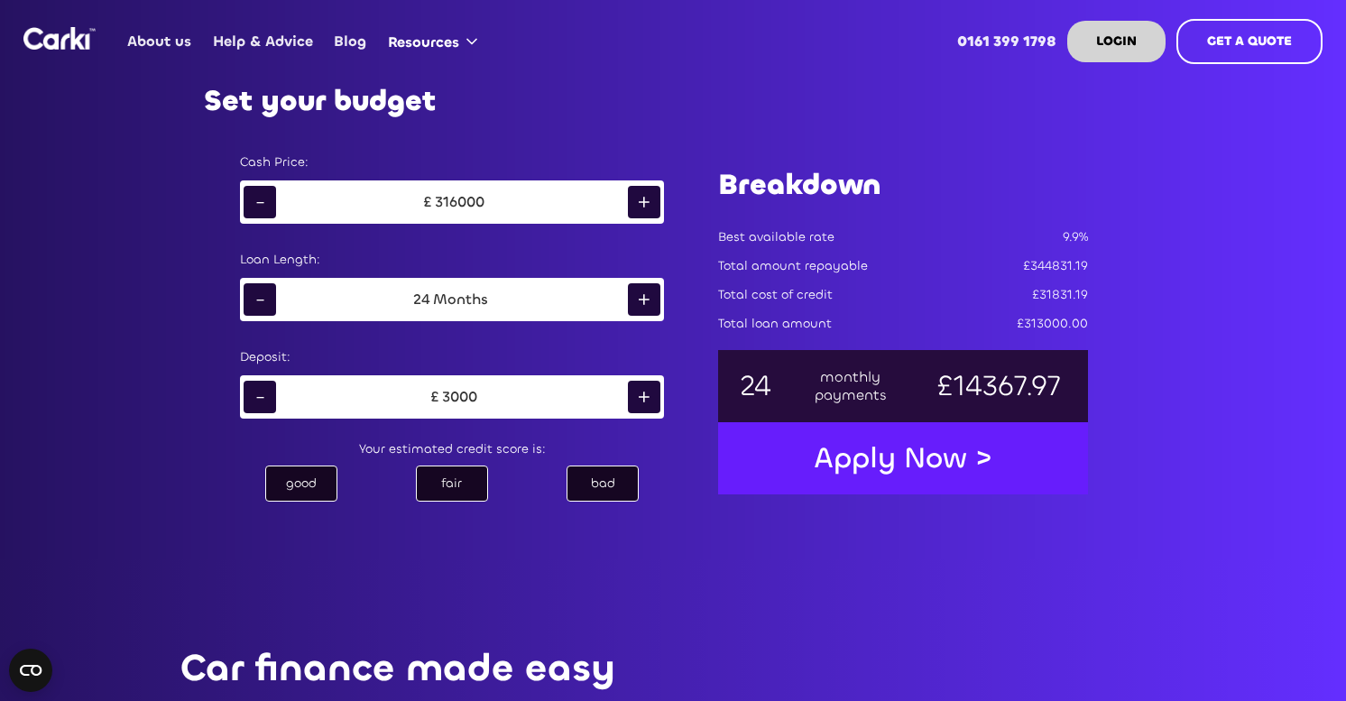
click at [644, 211] on div "+" at bounding box center [644, 202] width 32 height 32
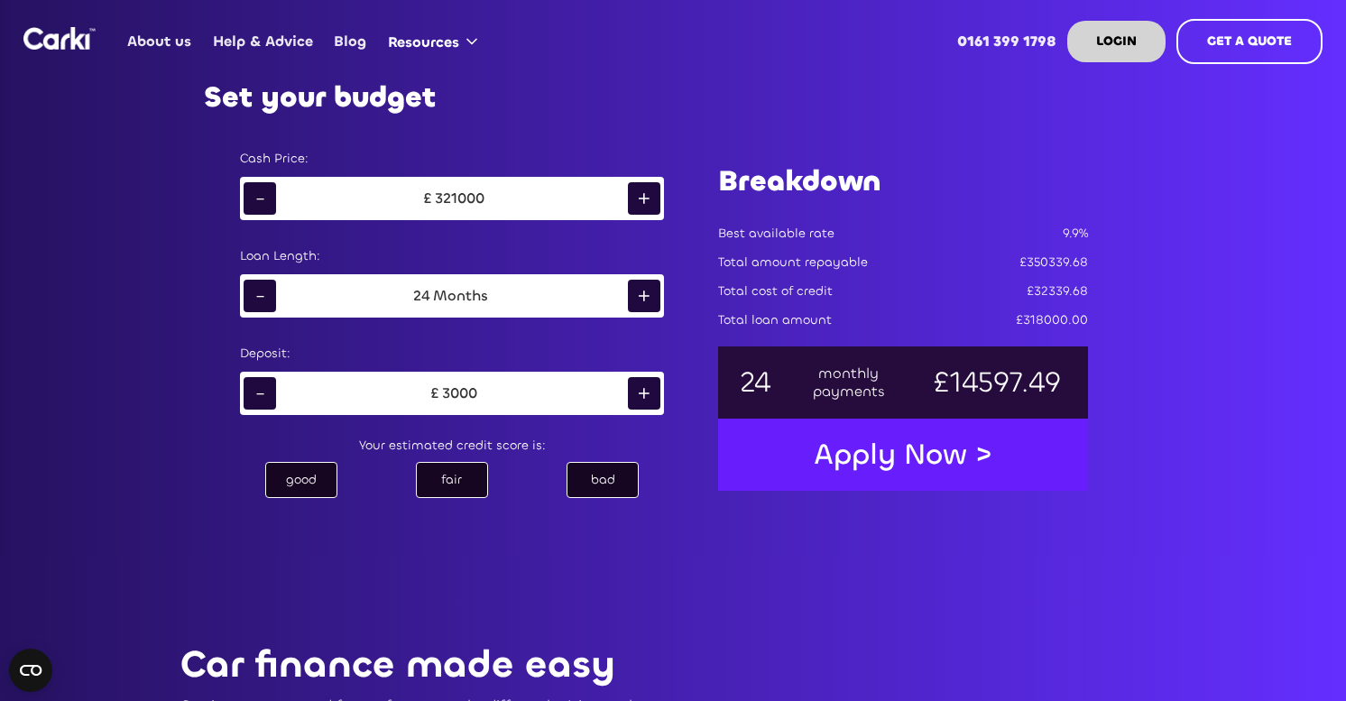
scroll to position [969, 0]
